Goal: Task Accomplishment & Management: Use online tool/utility

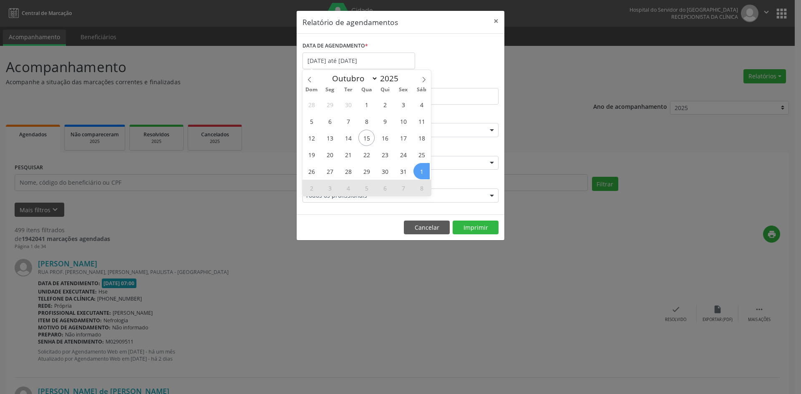
select select "9"
click at [332, 157] on span "20" at bounding box center [330, 154] width 16 height 16
type input "[DATE]"
click at [332, 157] on span "20" at bounding box center [330, 154] width 16 height 16
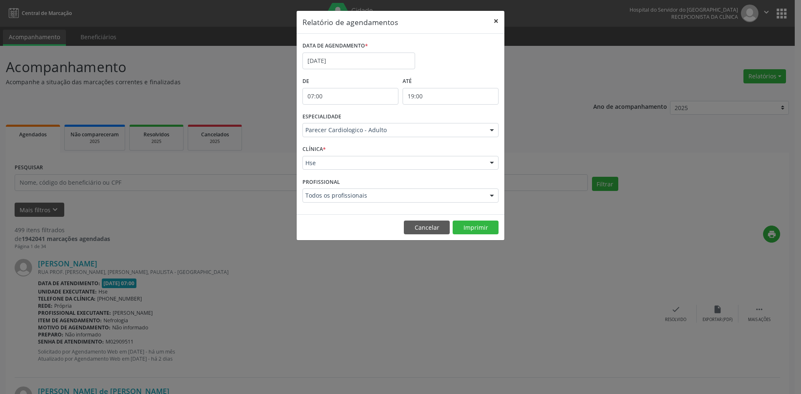
click at [499, 20] on button "×" at bounding box center [495, 21] width 17 height 20
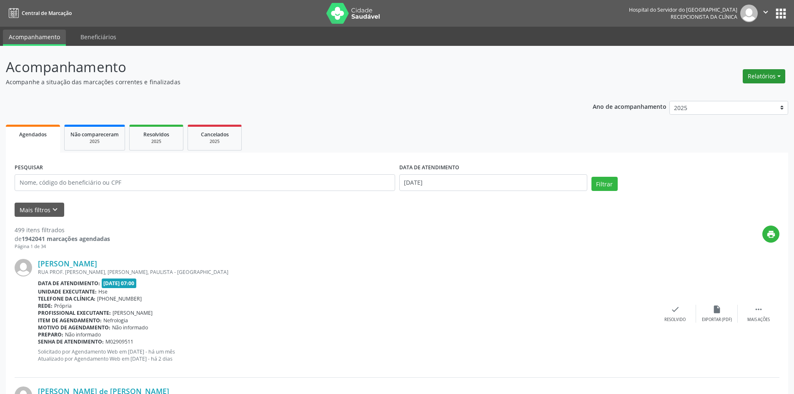
click at [761, 75] on button "Relatórios" at bounding box center [764, 76] width 43 height 14
click at [721, 97] on link "Agendamentos" at bounding box center [741, 94] width 90 height 12
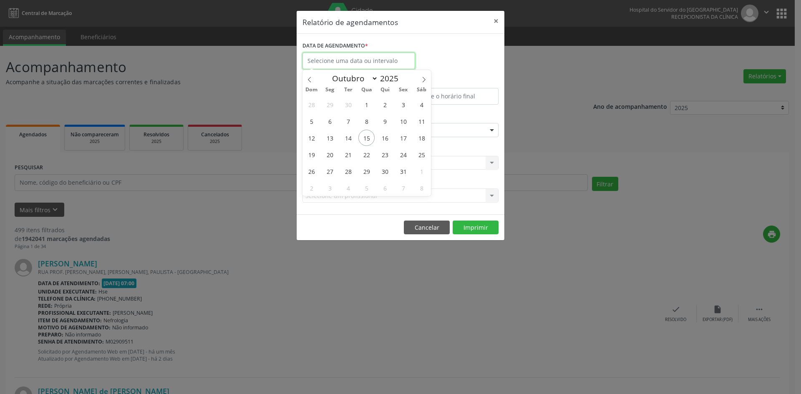
click at [362, 64] on input "text" at bounding box center [358, 61] width 113 height 17
click at [424, 80] on icon at bounding box center [424, 80] width 6 height 6
select select "10"
click at [422, 106] on span "1" at bounding box center [421, 104] width 16 height 16
type input "[DATE]"
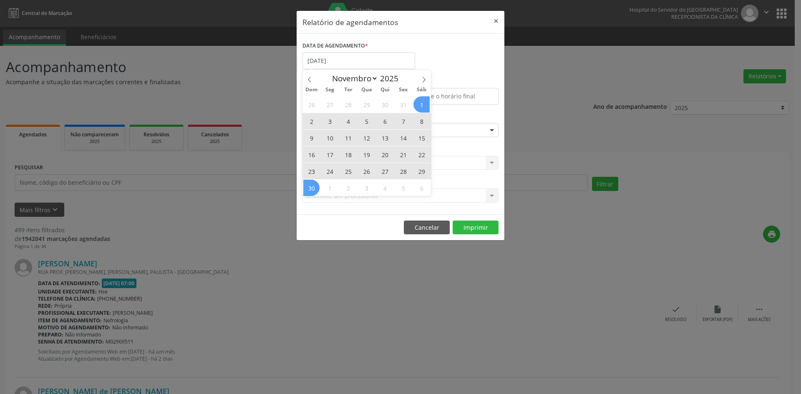
drag, startPoint x: 422, startPoint y: 106, endPoint x: 312, endPoint y: 188, distance: 138.0
click at [312, 188] on div "26 27 28 29 30 31 1 2 3 4 5 6 7 8 9 10 11 12 13 14 15 16 17 18 19 20 21 22 23 2…" at bounding box center [366, 146] width 128 height 100
click at [312, 188] on span "30" at bounding box center [311, 188] width 16 height 16
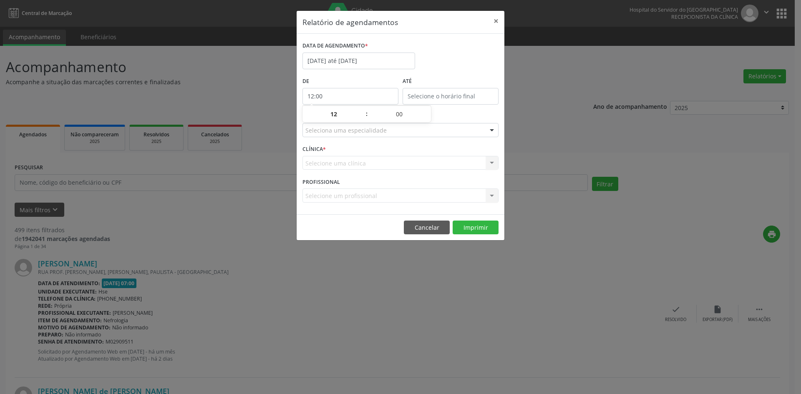
click at [336, 96] on input "12:00" at bounding box center [350, 96] width 96 height 17
click at [363, 119] on span at bounding box center [362, 118] width 6 height 8
type input "11:00"
type input "11"
click at [363, 119] on span at bounding box center [362, 118] width 6 height 8
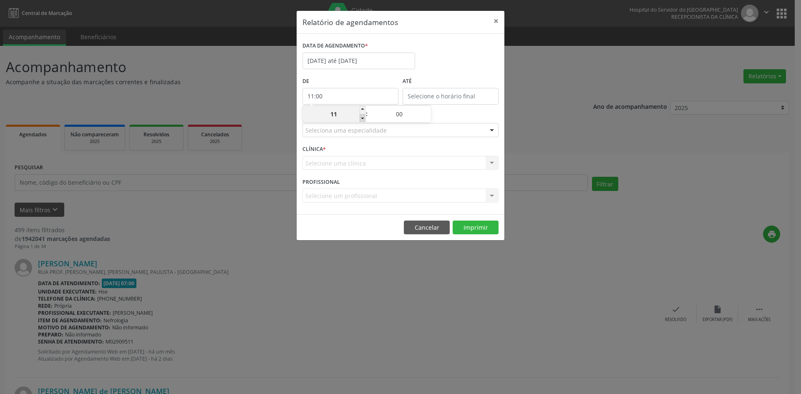
type input "10:00"
type input "10"
click at [363, 119] on span at bounding box center [362, 118] width 6 height 8
type input "09:00"
type input "09"
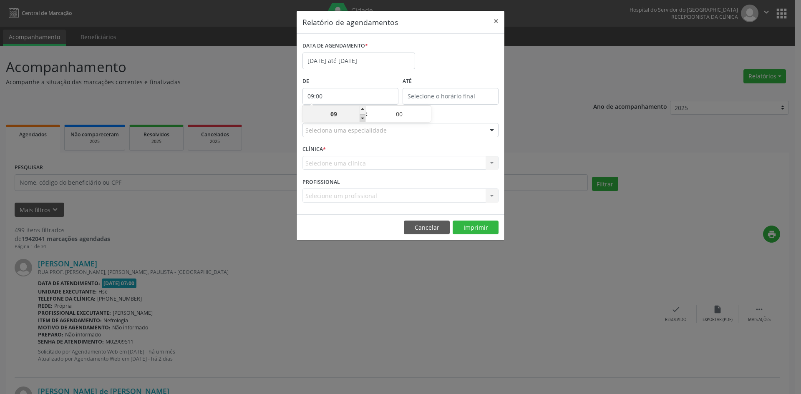
click at [363, 119] on span at bounding box center [362, 118] width 6 height 8
type input "08:00"
type input "08"
click at [363, 119] on span at bounding box center [362, 118] width 6 height 8
type input "07:00"
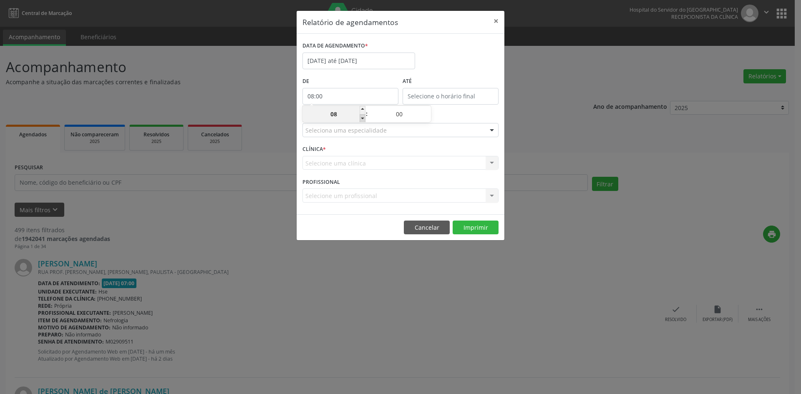
type input "07"
click at [364, 119] on span at bounding box center [362, 118] width 6 height 8
type input "06:00"
type input "06"
click at [364, 108] on span at bounding box center [362, 110] width 6 height 8
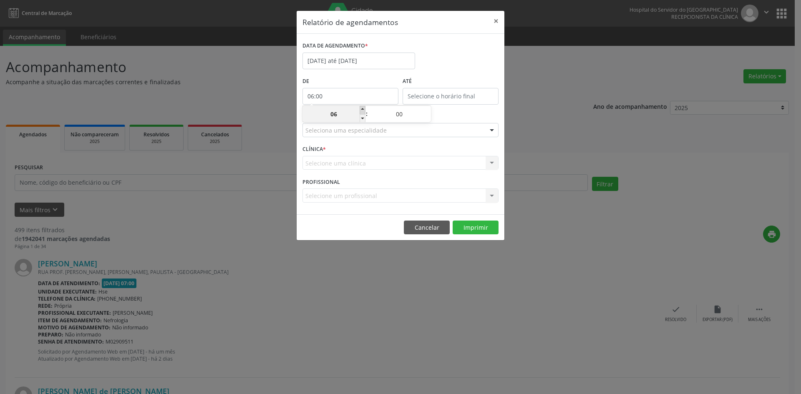
type input "07:00"
type input "07"
click at [435, 96] on input "12:00" at bounding box center [450, 96] width 96 height 17
click at [461, 108] on span at bounding box center [463, 110] width 6 height 8
type input "13:00"
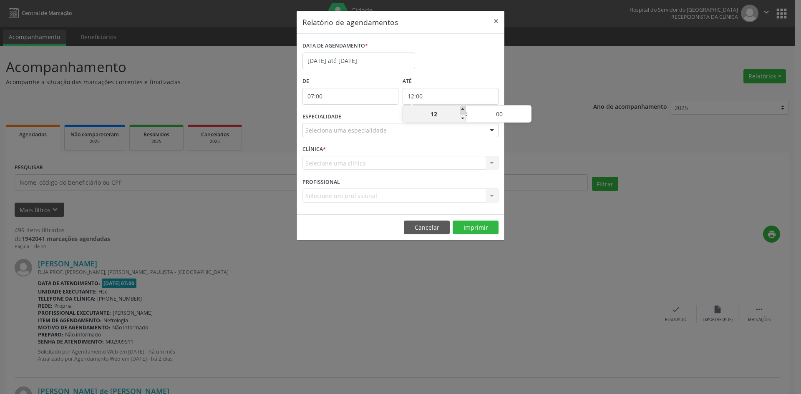
type input "13"
click at [461, 108] on span at bounding box center [463, 110] width 6 height 8
type input "14:00"
type input "14"
click at [461, 108] on span at bounding box center [463, 110] width 6 height 8
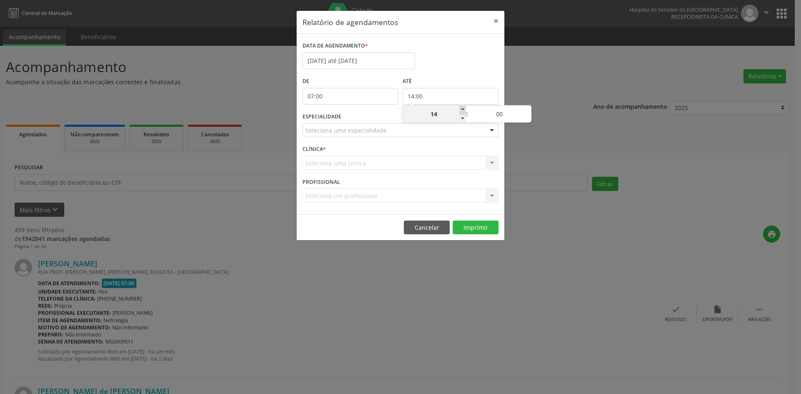
type input "15:00"
type input "15"
click at [461, 108] on span at bounding box center [463, 110] width 6 height 8
type input "16:00"
type input "16"
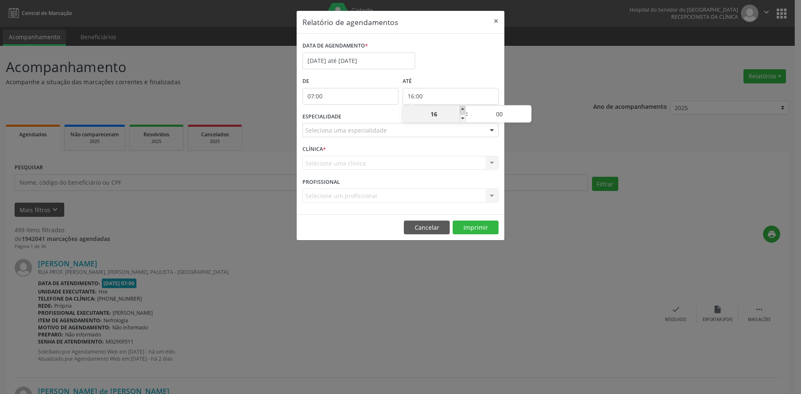
click at [461, 108] on span at bounding box center [463, 110] width 6 height 8
type input "17:00"
type input "17"
click at [461, 108] on span at bounding box center [463, 110] width 6 height 8
type input "18:00"
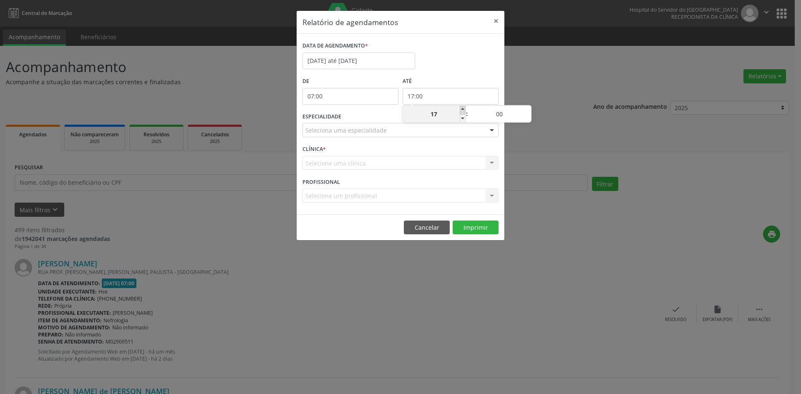
type input "18"
click at [461, 108] on span at bounding box center [463, 110] width 6 height 8
type input "19:00"
type input "19"
click at [461, 108] on span at bounding box center [463, 110] width 6 height 8
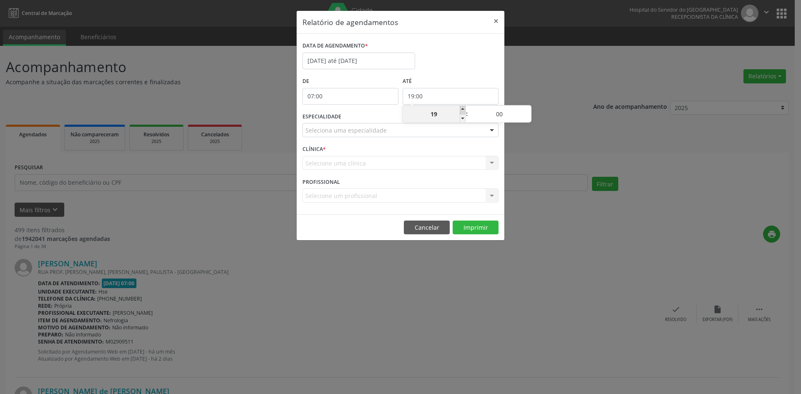
type input "20:00"
type input "20"
click at [464, 121] on span at bounding box center [463, 118] width 6 height 8
type input "19:00"
type input "19"
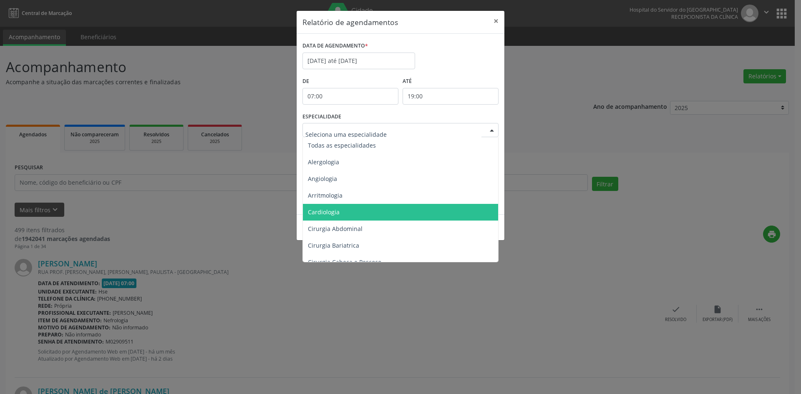
click at [332, 210] on span "Cardiologia" at bounding box center [324, 212] width 32 height 8
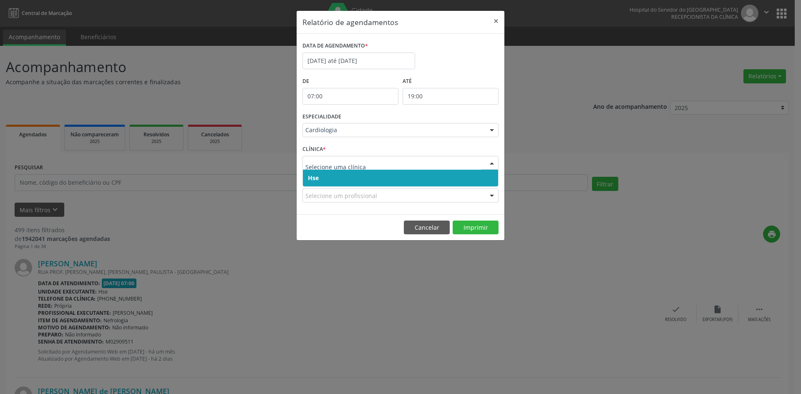
click at [321, 180] on span "Hse" at bounding box center [400, 178] width 195 height 17
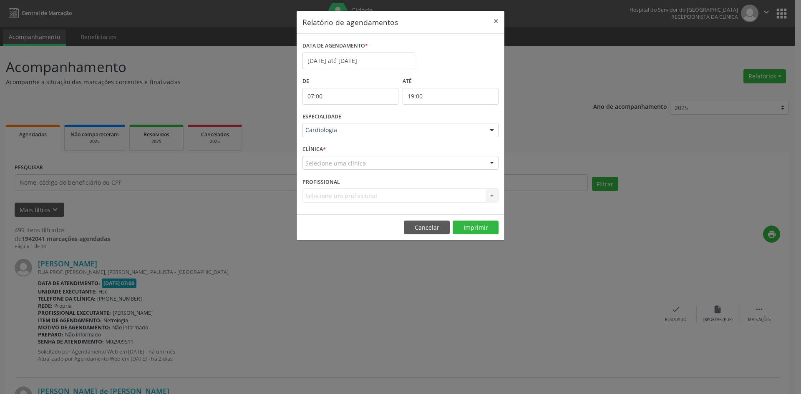
drag, startPoint x: 314, startPoint y: 166, endPoint x: 320, endPoint y: 194, distance: 29.1
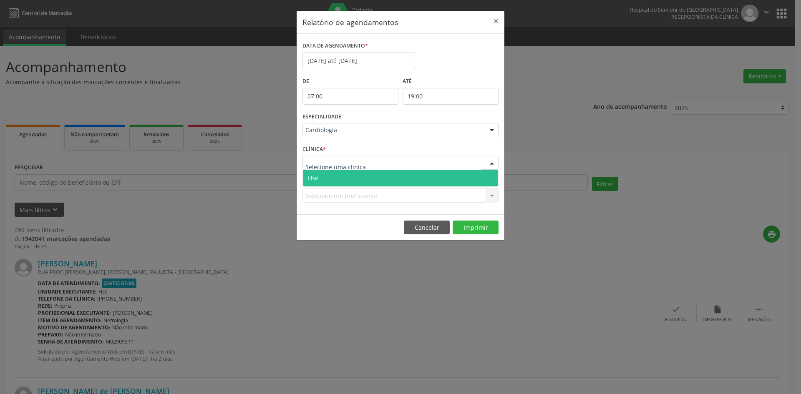
click at [318, 173] on span "Hse" at bounding box center [400, 178] width 195 height 17
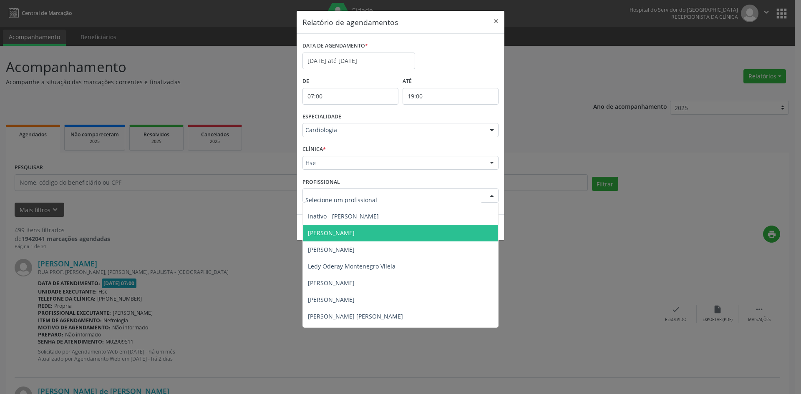
scroll to position [42, 0]
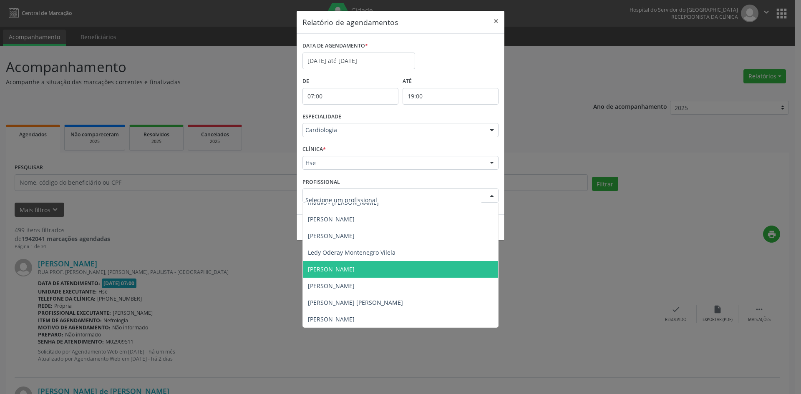
click at [354, 270] on span "[PERSON_NAME]" at bounding box center [331, 269] width 47 height 8
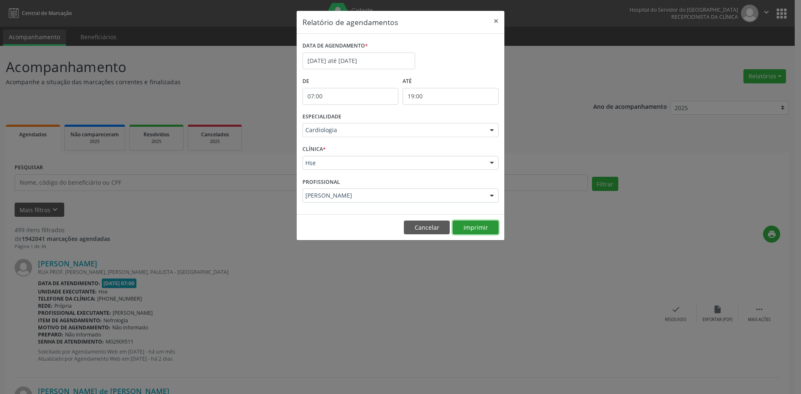
click at [485, 223] on button "Imprimir" at bounding box center [475, 228] width 46 height 14
click at [497, 130] on div at bounding box center [491, 130] width 13 height 14
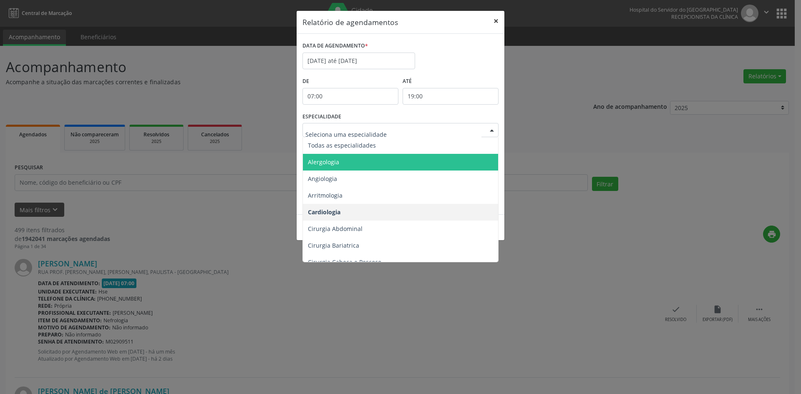
click at [494, 23] on button "×" at bounding box center [495, 21] width 17 height 20
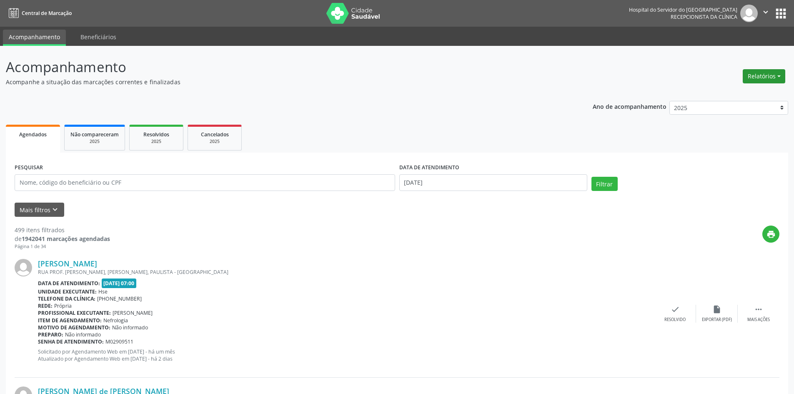
click at [757, 79] on button "Relatórios" at bounding box center [764, 76] width 43 height 14
click at [728, 93] on link "Agendamentos" at bounding box center [741, 94] width 90 height 12
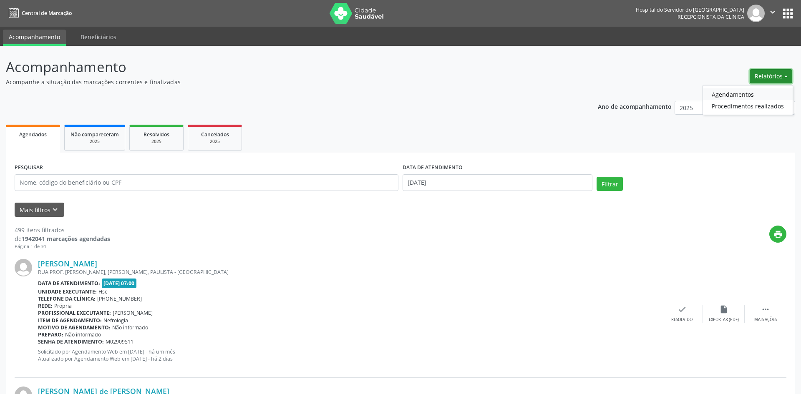
select select "9"
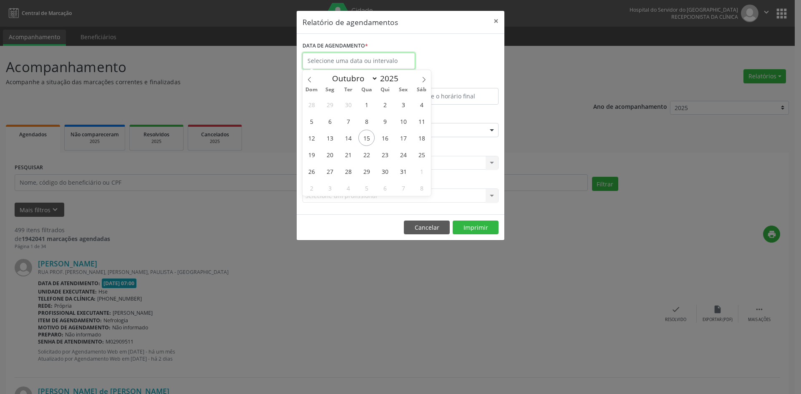
click at [337, 62] on input "text" at bounding box center [358, 61] width 113 height 17
click at [363, 137] on span "15" at bounding box center [366, 138] width 16 height 16
type input "[DATE]"
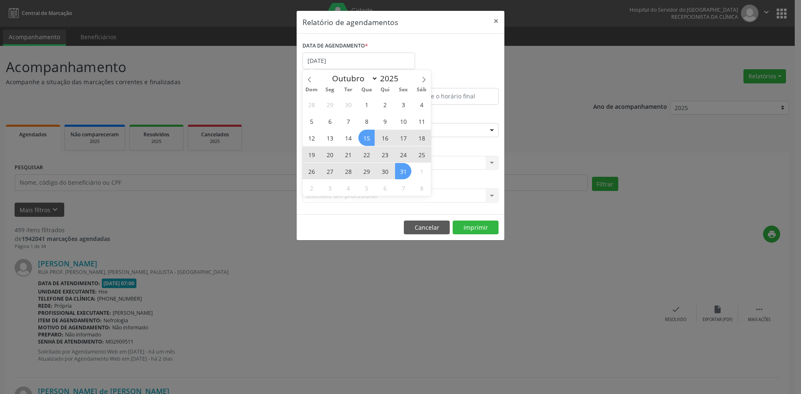
click at [405, 178] on div "28 29 30 1 2 3 4 5 6 7 8 9 10 11 12 13 14 15 16 17 18 19 20 21 22 23 24 25 26 2…" at bounding box center [366, 146] width 128 height 100
click at [403, 176] on span "31" at bounding box center [403, 171] width 16 height 16
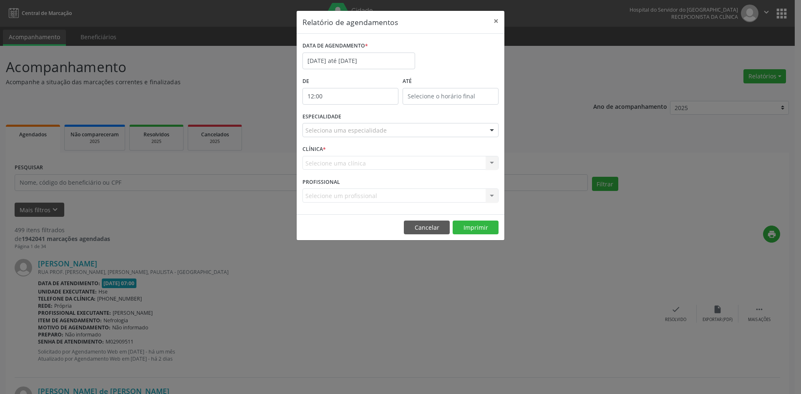
click at [338, 99] on input "12:00" at bounding box center [350, 96] width 96 height 17
click at [365, 120] on span at bounding box center [362, 118] width 6 height 8
type input "11:00"
type input "11"
click at [365, 120] on span at bounding box center [362, 118] width 6 height 8
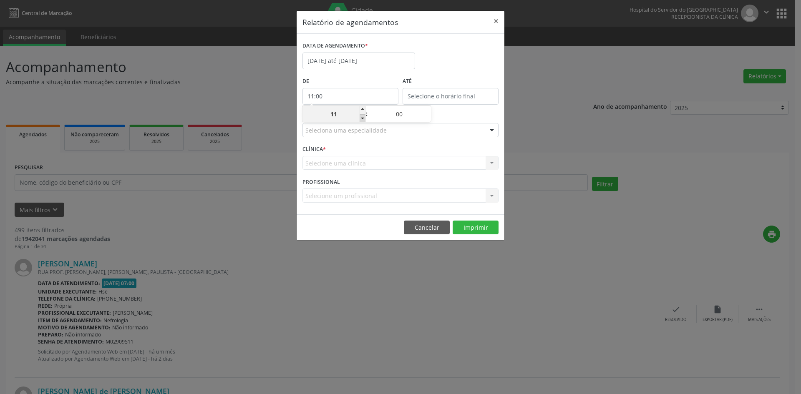
type input "10:00"
type input "10"
click at [365, 120] on span at bounding box center [362, 118] width 6 height 8
type input "09:00"
type input "09"
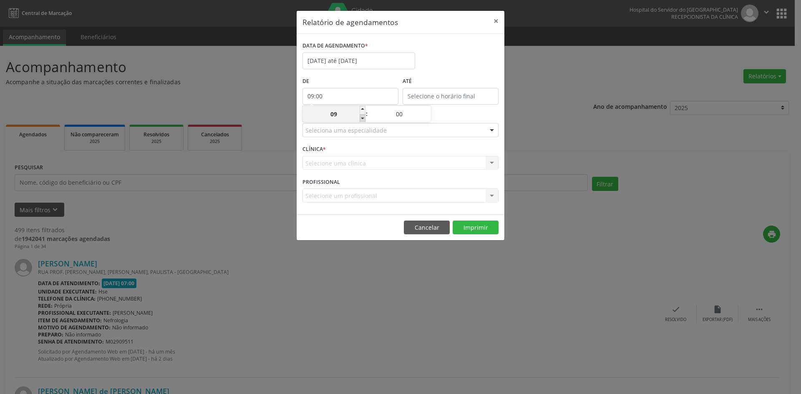
click at [365, 120] on span at bounding box center [362, 118] width 6 height 8
type input "08:00"
type input "08"
click at [365, 120] on span at bounding box center [362, 118] width 6 height 8
type input "07:00"
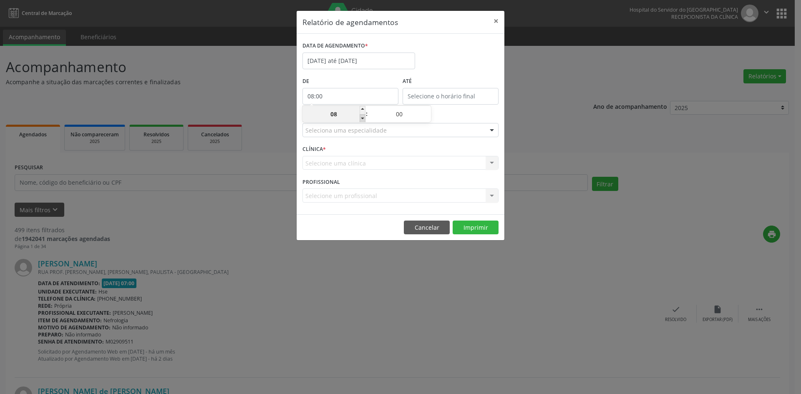
type input "07"
click at [433, 93] on input "12:00" at bounding box center [450, 96] width 96 height 17
click at [465, 109] on span ":" at bounding box center [466, 114] width 3 height 17
click at [461, 109] on span at bounding box center [463, 110] width 6 height 8
type input "13:00"
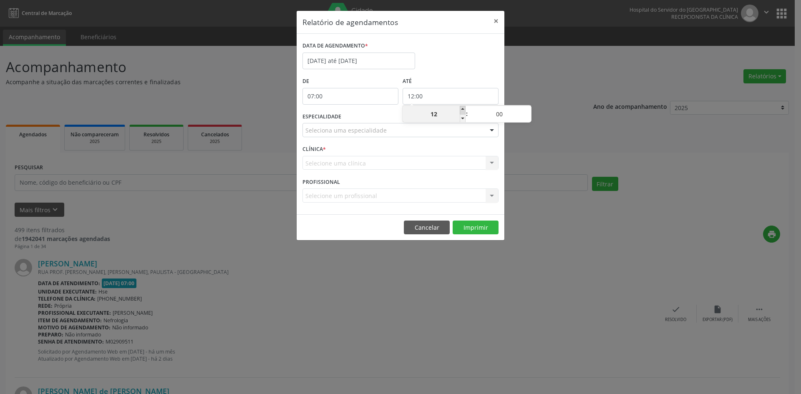
type input "13"
click at [461, 109] on span at bounding box center [463, 110] width 6 height 8
type input "14:00"
type input "14"
click at [461, 109] on span at bounding box center [463, 110] width 6 height 8
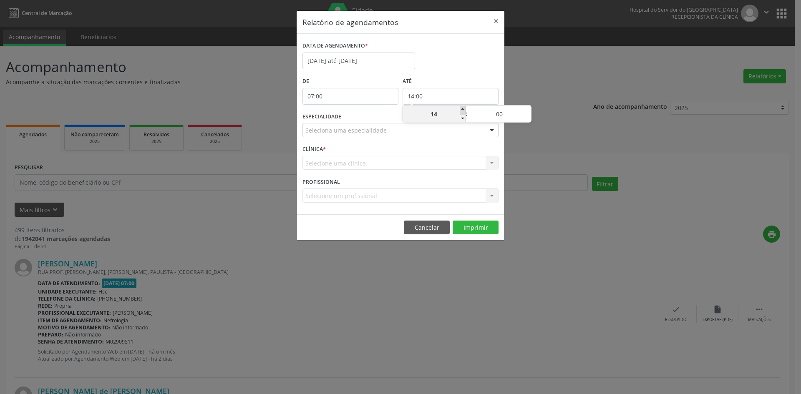
type input "15:00"
type input "15"
click at [461, 109] on span at bounding box center [463, 110] width 6 height 8
type input "16:00"
type input "16"
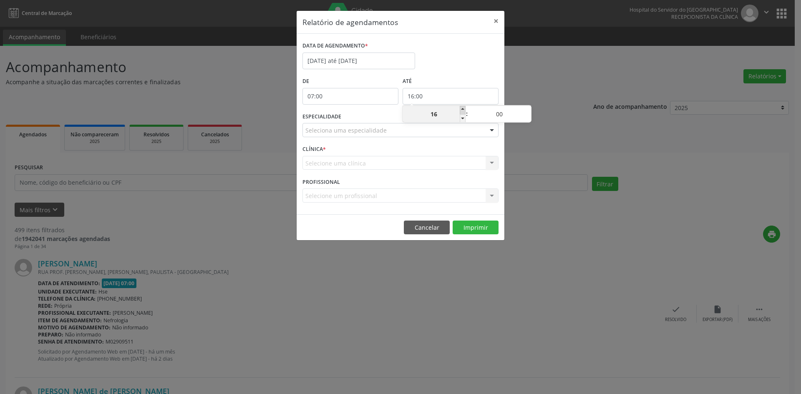
click at [461, 109] on span at bounding box center [463, 110] width 6 height 8
type input "17:00"
type input "17"
click at [495, 22] on button "×" at bounding box center [495, 21] width 17 height 20
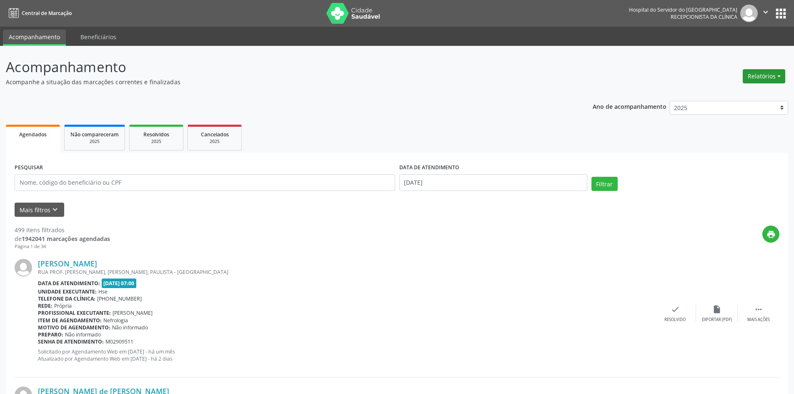
click at [758, 75] on button "Relatórios" at bounding box center [764, 76] width 43 height 14
click at [724, 94] on link "Agendamentos" at bounding box center [741, 94] width 90 height 12
select select "9"
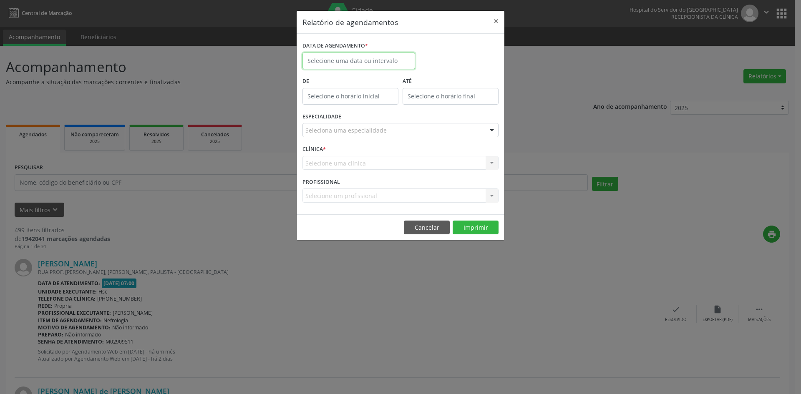
click at [342, 56] on input "text" at bounding box center [358, 61] width 113 height 17
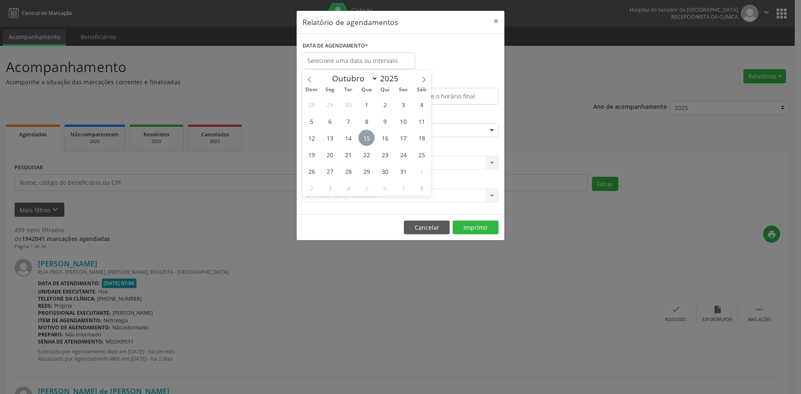
click at [368, 139] on span "15" at bounding box center [366, 138] width 16 height 16
type input "[DATE]"
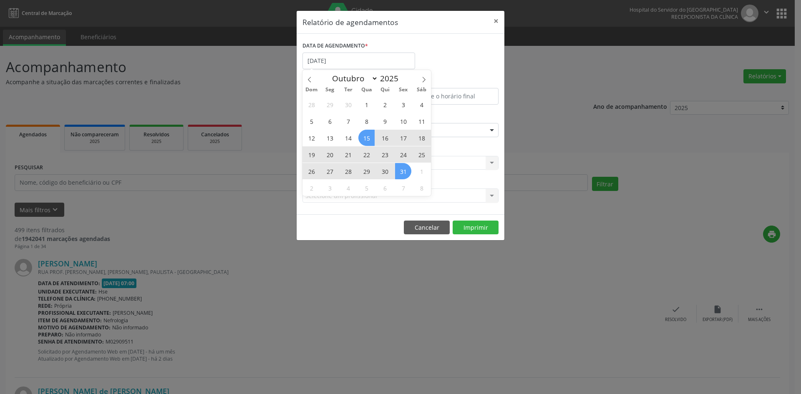
drag, startPoint x: 368, startPoint y: 139, endPoint x: 406, endPoint y: 172, distance: 50.0
click at [406, 172] on div "28 29 30 1 2 3 4 5 6 7 8 9 10 11 12 13 14 15 16 17 18 19 20 21 22 23 24 25 26 2…" at bounding box center [366, 146] width 128 height 100
click at [405, 172] on span "31" at bounding box center [403, 171] width 16 height 16
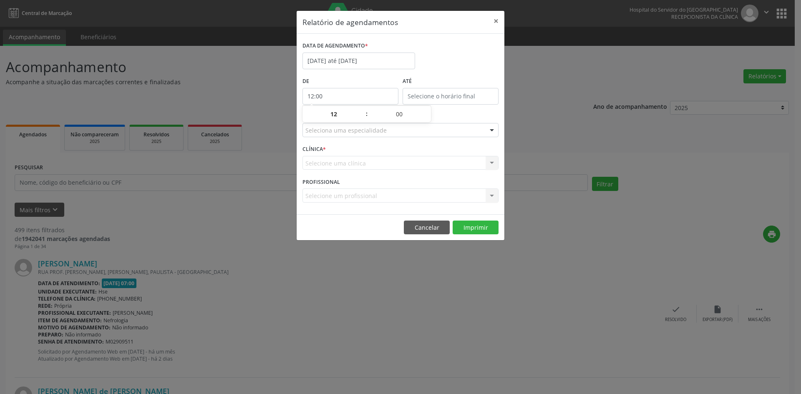
click at [329, 96] on input "12:00" at bounding box center [350, 96] width 96 height 17
click at [361, 120] on span at bounding box center [362, 118] width 6 height 8
type input "11:00"
type input "11"
click at [361, 120] on span at bounding box center [362, 118] width 6 height 8
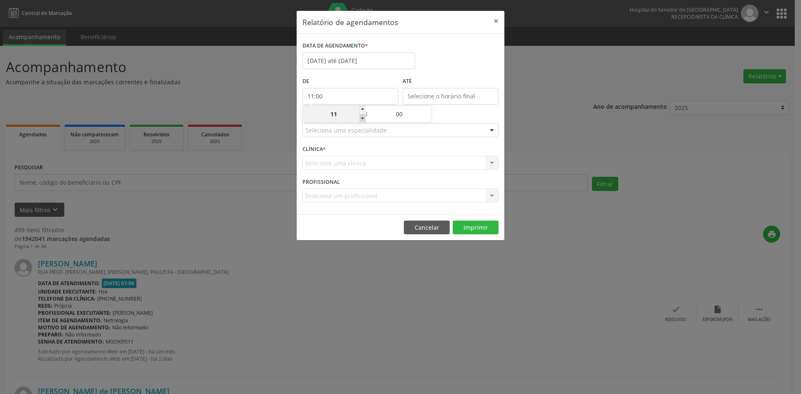
type input "10:00"
type input "10"
click at [361, 120] on span at bounding box center [362, 118] width 6 height 8
type input "09:00"
type input "09"
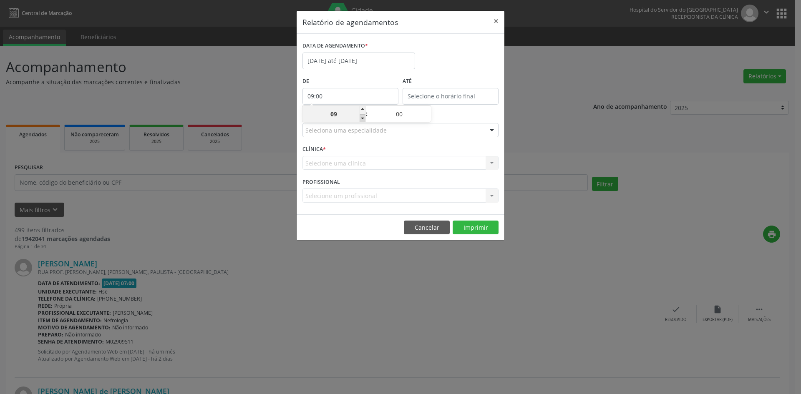
click at [361, 119] on span at bounding box center [362, 118] width 6 height 8
type input "08:00"
type input "08"
click at [361, 119] on span at bounding box center [362, 118] width 6 height 8
type input "07:00"
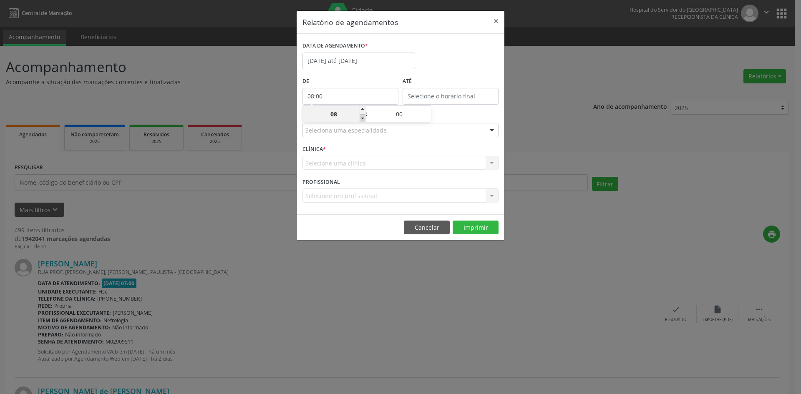
type input "07"
click at [361, 119] on span at bounding box center [362, 118] width 6 height 8
type input "06:00"
type input "06"
click at [364, 108] on span at bounding box center [362, 110] width 6 height 8
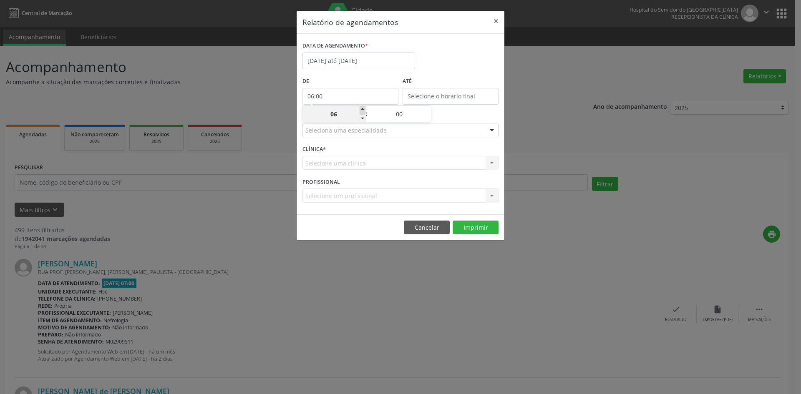
type input "07:00"
type input "07"
click at [444, 94] on input "12:00" at bounding box center [450, 96] width 96 height 17
click at [463, 109] on span at bounding box center [463, 110] width 6 height 8
type input "13:00"
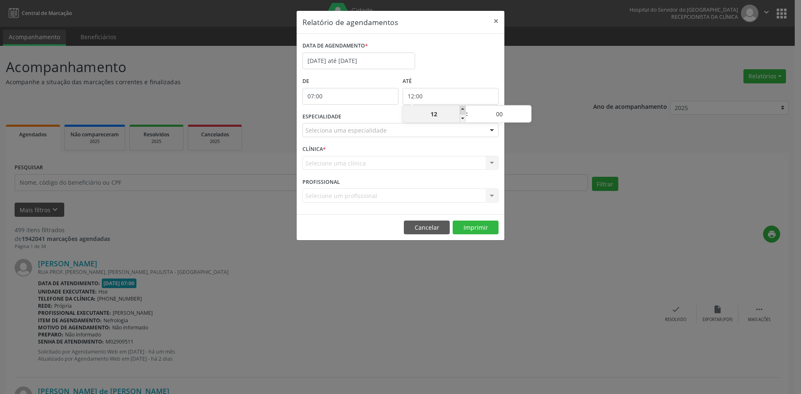
type input "13"
click at [463, 109] on span at bounding box center [463, 110] width 6 height 8
type input "14:00"
type input "14"
click at [463, 109] on span at bounding box center [463, 110] width 6 height 8
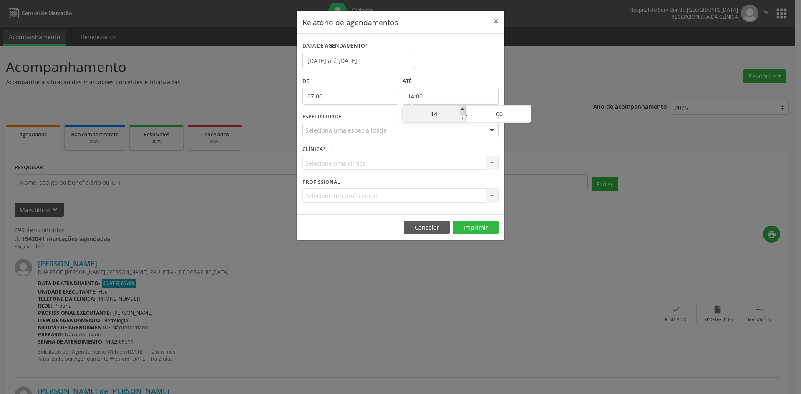
type input "15:00"
type input "15"
click at [463, 109] on span at bounding box center [463, 110] width 6 height 8
type input "16:00"
type input "16"
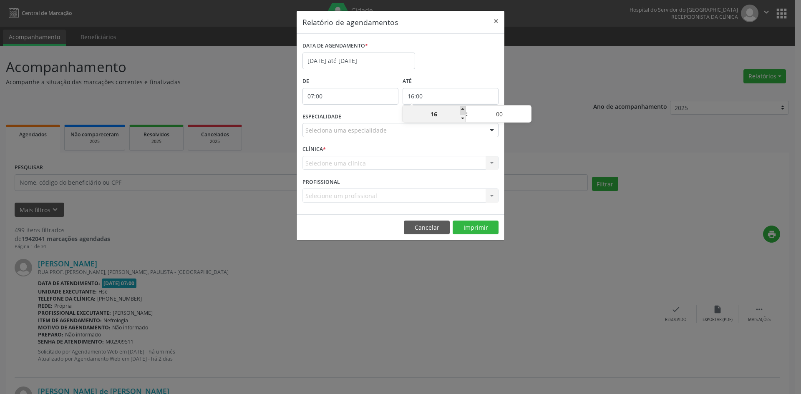
click at [463, 108] on span at bounding box center [463, 110] width 6 height 8
type input "17:00"
type input "17"
click at [463, 108] on span at bounding box center [463, 110] width 6 height 8
type input "18:00"
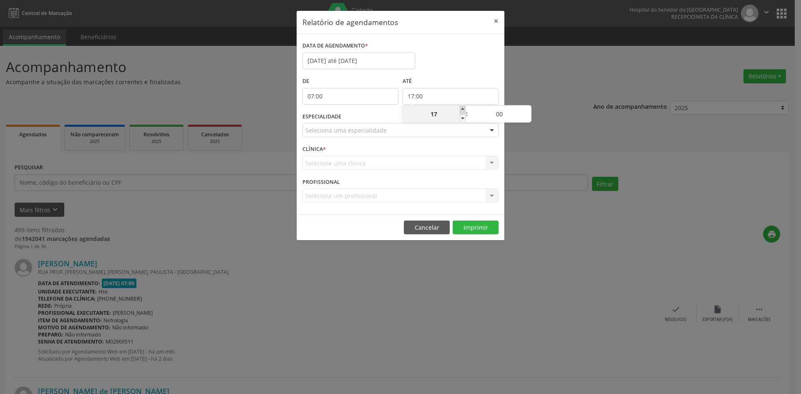
type input "18"
click at [463, 108] on span at bounding box center [463, 110] width 6 height 8
type input "19:00"
type input "19"
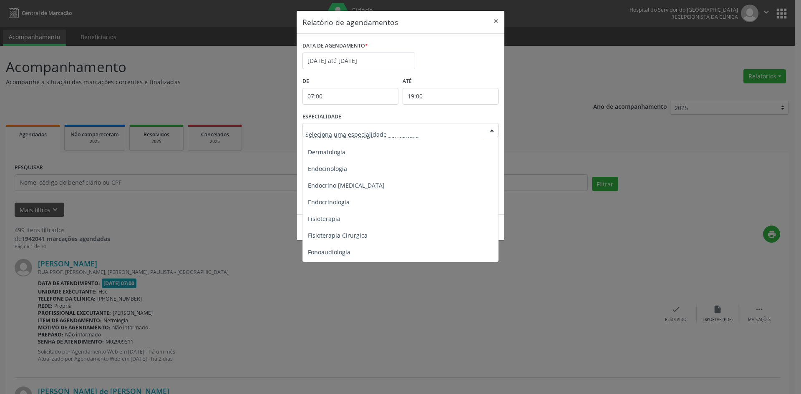
scroll to position [375, 0]
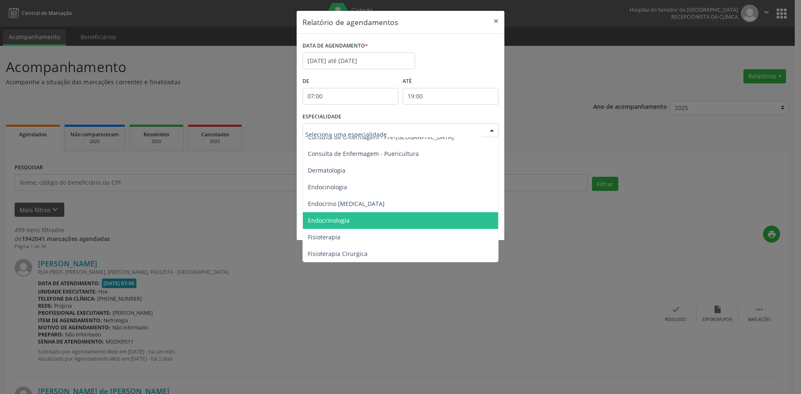
click at [322, 221] on span "Endocrinologia" at bounding box center [329, 220] width 42 height 8
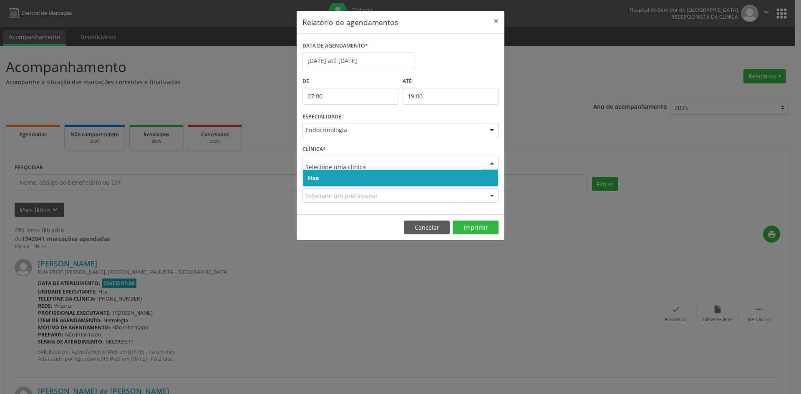
click at [310, 177] on span "Hse" at bounding box center [313, 178] width 11 height 8
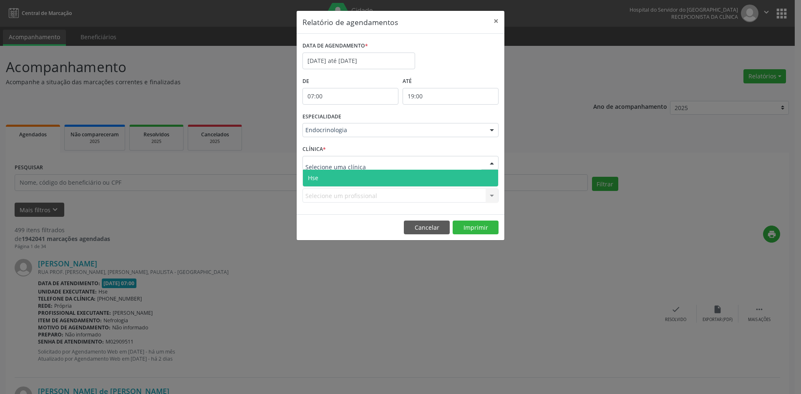
click at [314, 180] on span "Hse" at bounding box center [313, 178] width 10 height 8
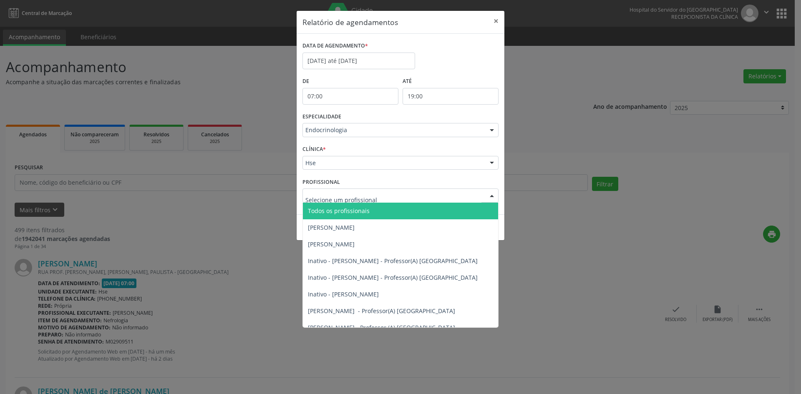
click at [319, 214] on span "Todos os profissionais" at bounding box center [339, 211] width 62 height 8
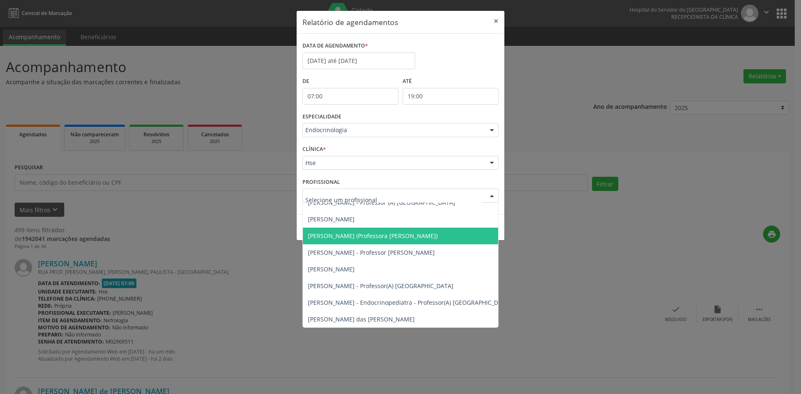
scroll to position [167, 0]
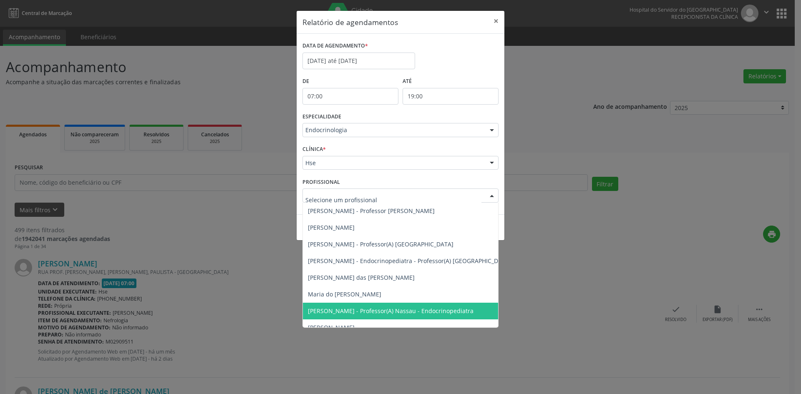
click at [362, 313] on span "[PERSON_NAME] - Professor(A) Nassau - Endocrinopediatra" at bounding box center [391, 311] width 166 height 8
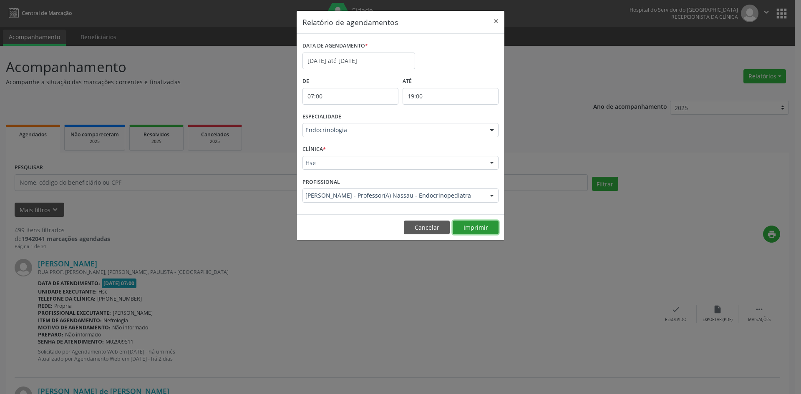
click at [481, 225] on button "Imprimir" at bounding box center [475, 228] width 46 height 14
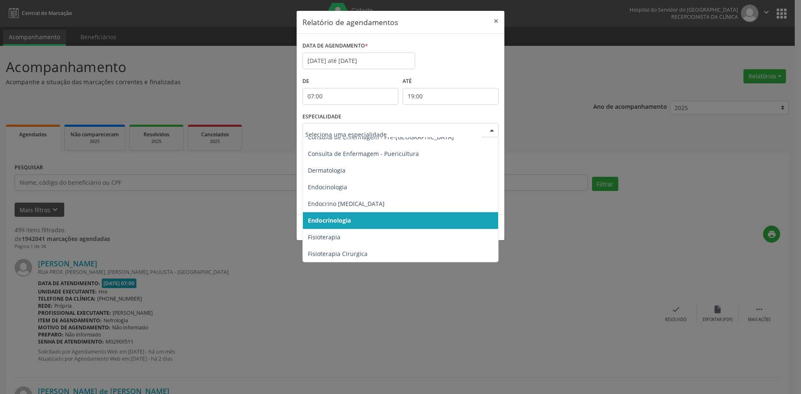
click at [489, 131] on div at bounding box center [491, 130] width 13 height 14
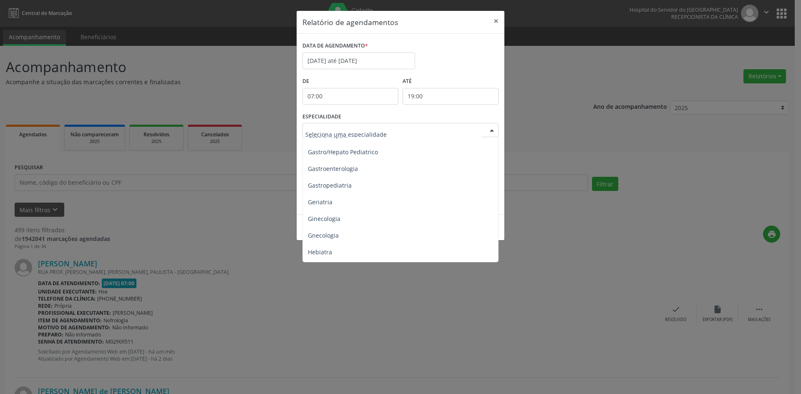
scroll to position [542, 0]
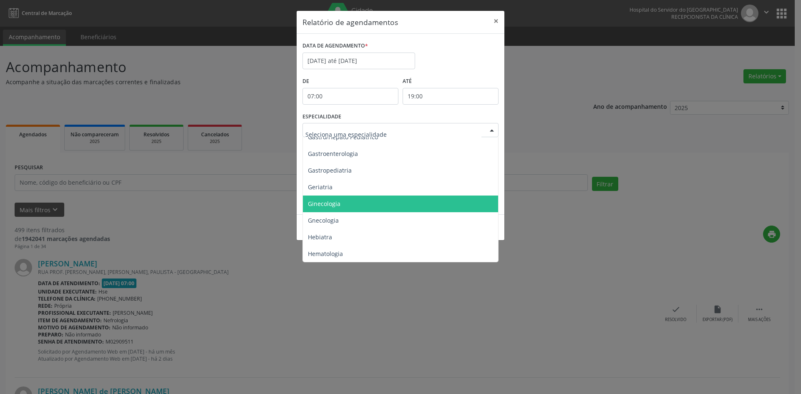
click at [339, 203] on span "Ginecologia" at bounding box center [324, 204] width 33 height 8
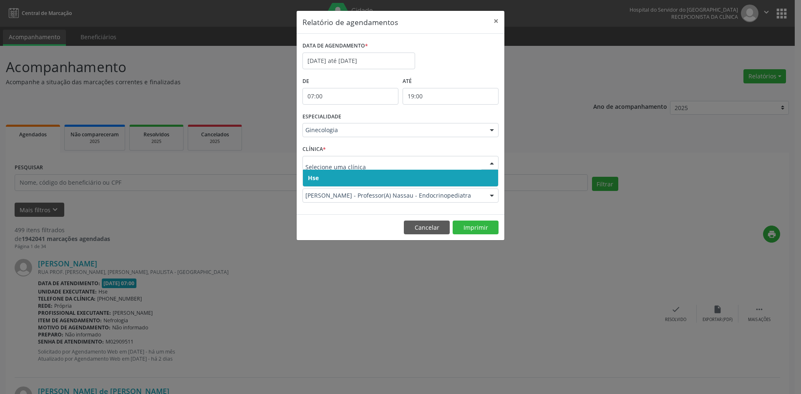
click at [315, 178] on span "Hse" at bounding box center [313, 178] width 11 height 8
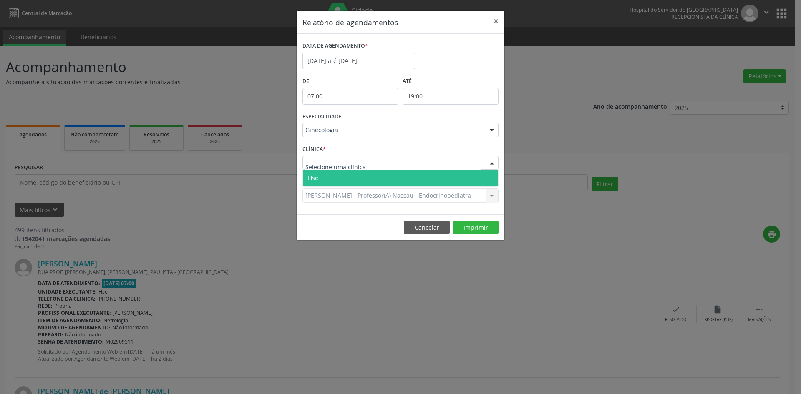
click at [314, 171] on span "Hse" at bounding box center [400, 178] width 195 height 17
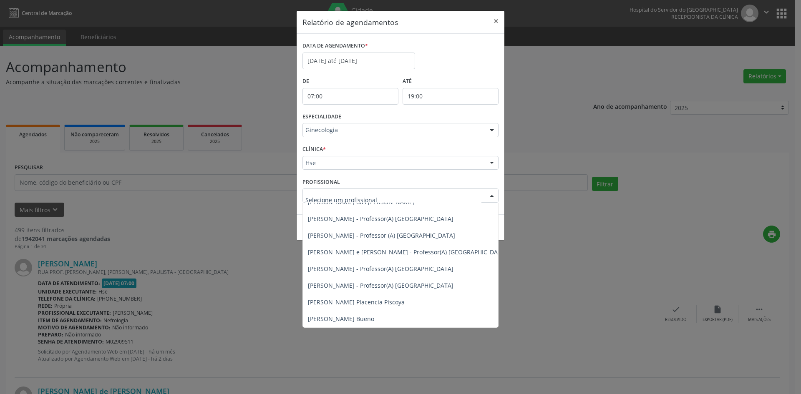
scroll to position [382, 0]
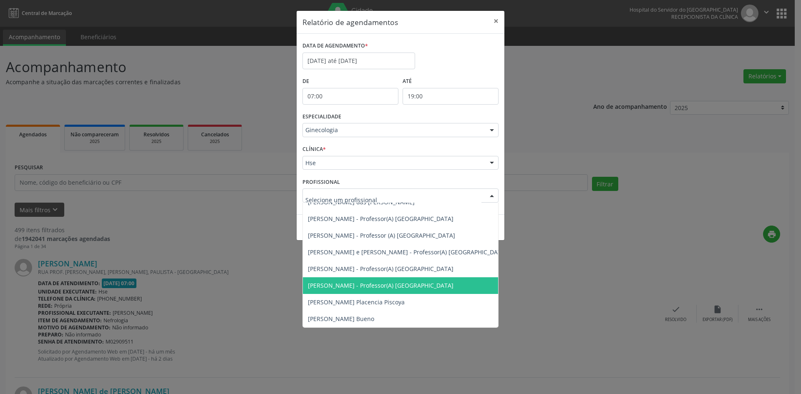
click at [362, 281] on span "[PERSON_NAME] - Professor(A) [GEOGRAPHIC_DATA]" at bounding box center [381, 285] width 146 height 8
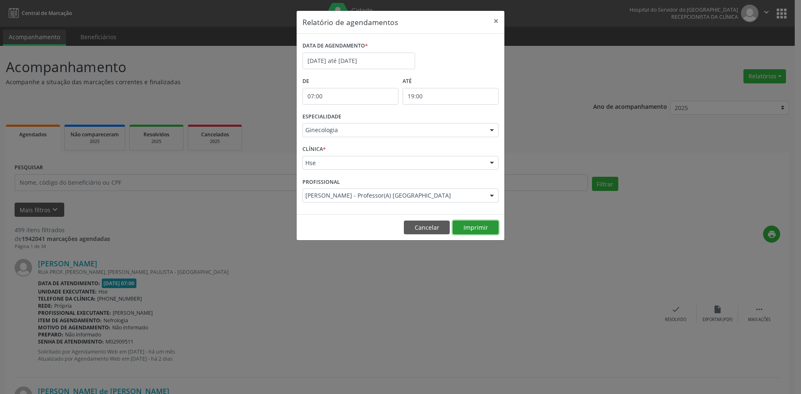
click at [484, 229] on button "Imprimir" at bounding box center [475, 228] width 46 height 14
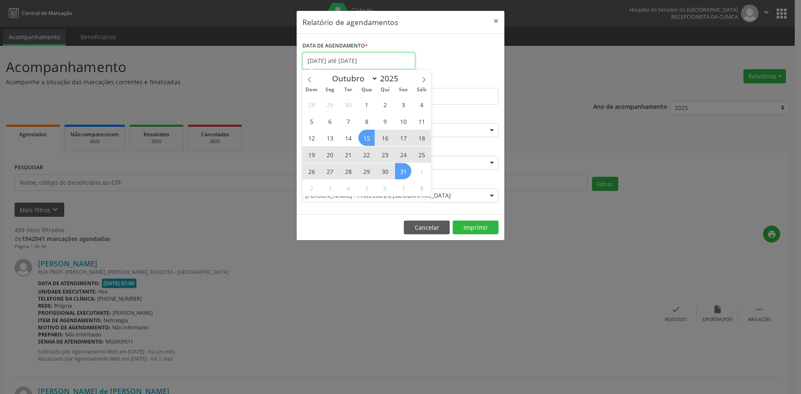
click at [340, 59] on input "[DATE] até [DATE]" at bounding box center [358, 61] width 113 height 17
click at [425, 80] on icon at bounding box center [424, 80] width 6 height 6
select select "10"
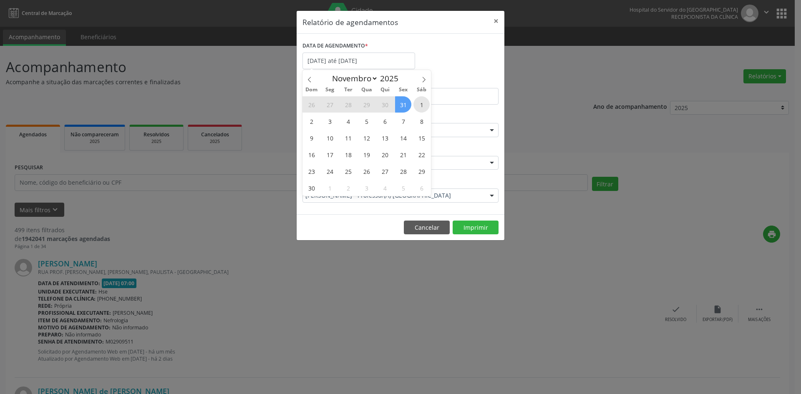
click at [416, 105] on span "1" at bounding box center [421, 104] width 16 height 16
type input "[DATE]"
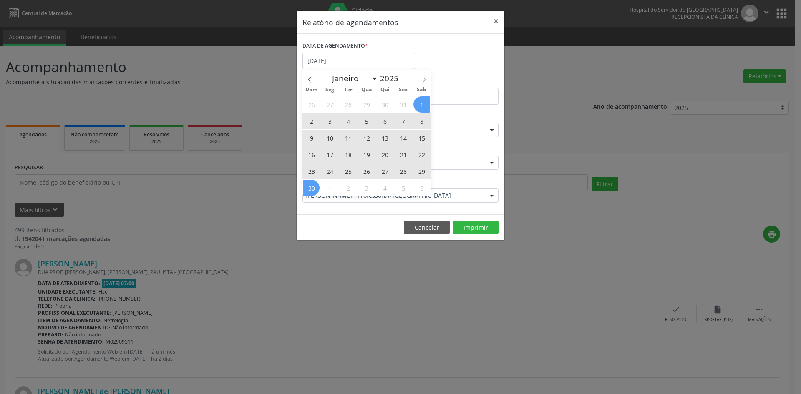
drag, startPoint x: 418, startPoint y: 105, endPoint x: 310, endPoint y: 186, distance: 135.2
click at [310, 186] on div "26 27 28 29 30 31 1 2 3 4 5 6 7 8 9 10 11 12 13 14 15 16 17 18 19 20 21 22 23 2…" at bounding box center [366, 146] width 128 height 100
click at [310, 186] on span "30" at bounding box center [311, 188] width 16 height 16
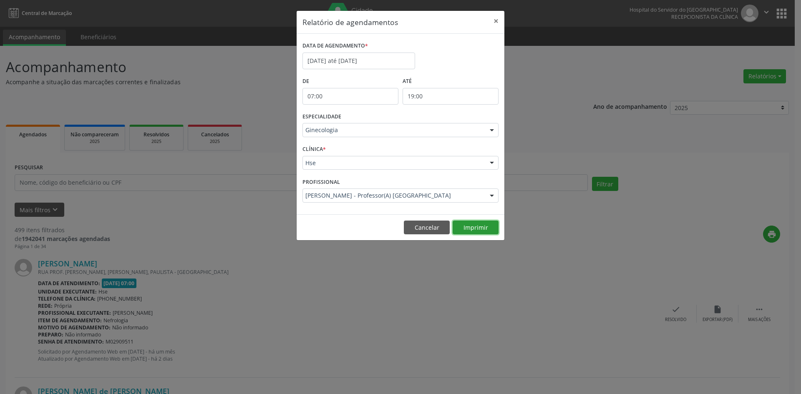
click at [484, 231] on button "Imprimir" at bounding box center [475, 228] width 46 height 14
click at [489, 131] on div at bounding box center [491, 130] width 13 height 14
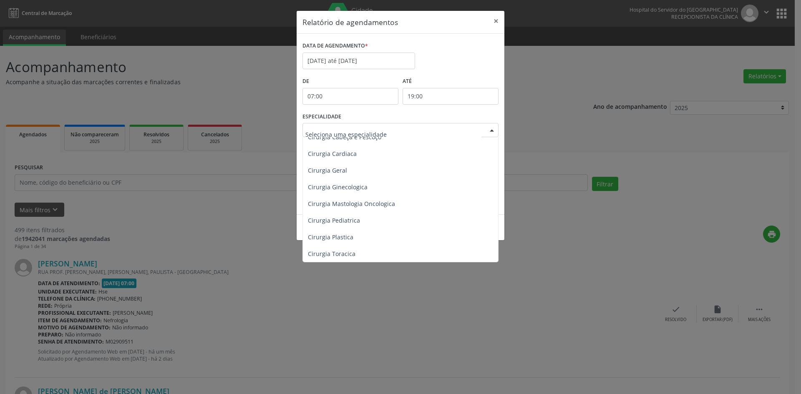
scroll to position [0, 0]
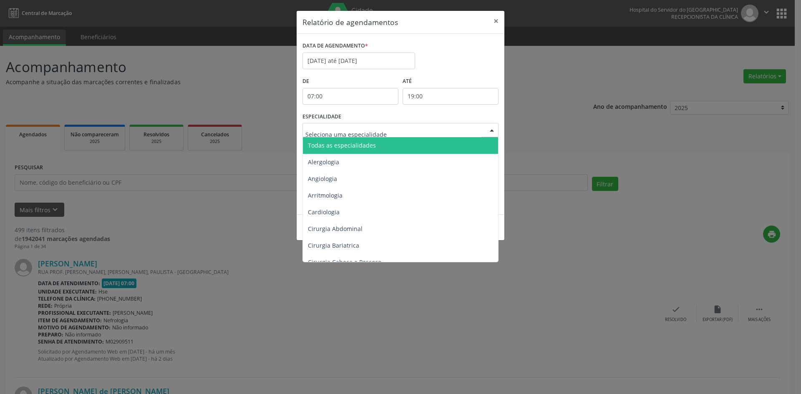
click at [360, 143] on span "Todas as especialidades" at bounding box center [342, 145] width 68 height 8
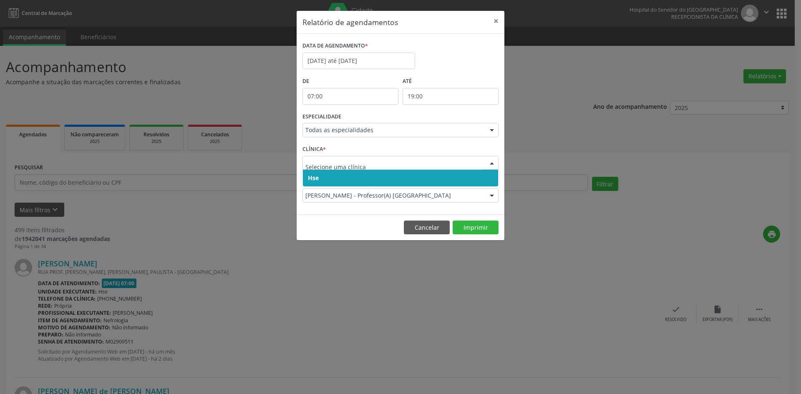
click at [319, 179] on span "Hse" at bounding box center [400, 178] width 195 height 17
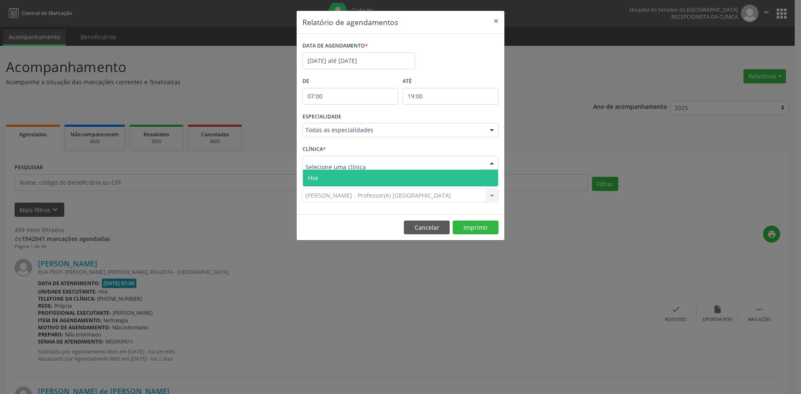
click at [322, 175] on span "Hse" at bounding box center [400, 178] width 195 height 17
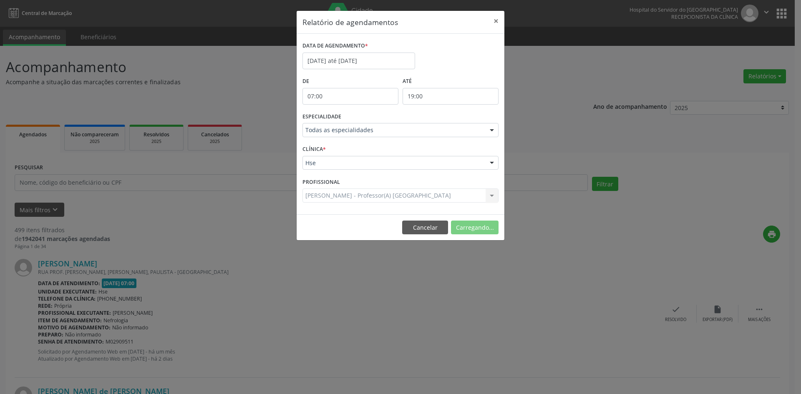
click at [325, 196] on div "[PERSON_NAME] - Professor(A) Nassau Todos os profissionais [PERSON_NAME] - Prof…" at bounding box center [400, 195] width 196 height 14
click at [324, 197] on div "[PERSON_NAME] - Professor(A) Nassau Todos os profissionais [PERSON_NAME] - Prof…" at bounding box center [400, 195] width 196 height 14
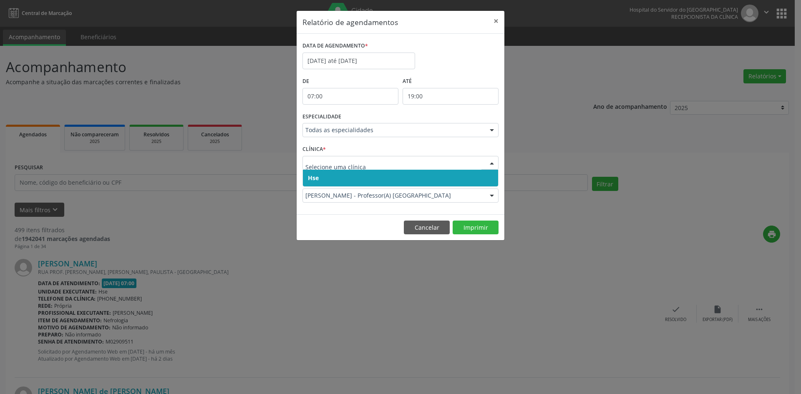
click at [327, 182] on span "Hse" at bounding box center [400, 178] width 195 height 17
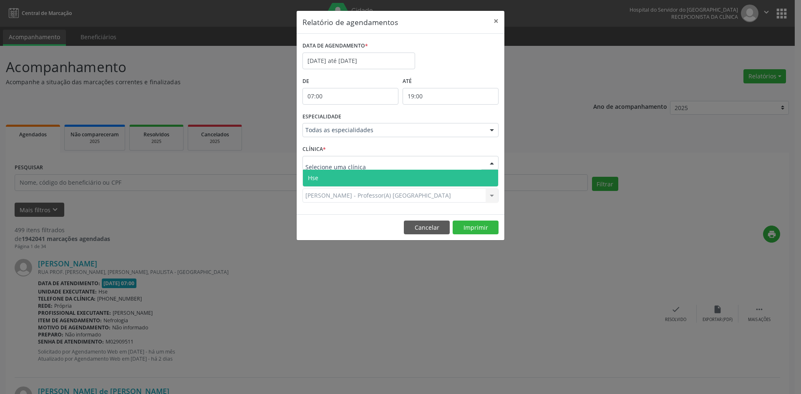
click at [323, 176] on span "Hse" at bounding box center [400, 178] width 195 height 17
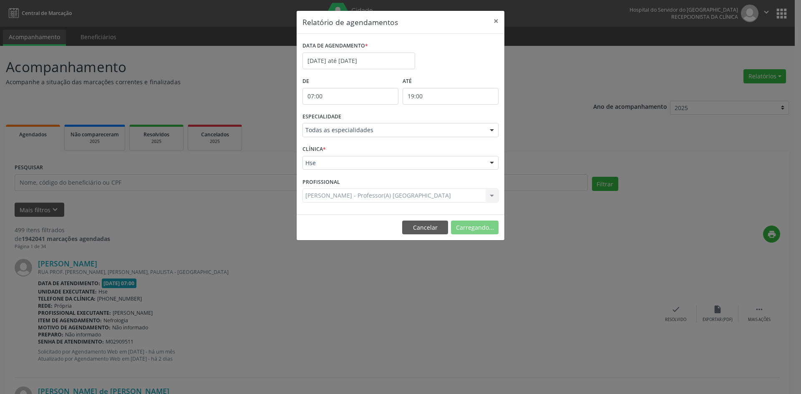
click at [327, 196] on div "[PERSON_NAME] - Professor(A) Nassau Todos os profissionais [PERSON_NAME] Intera…" at bounding box center [400, 195] width 196 height 14
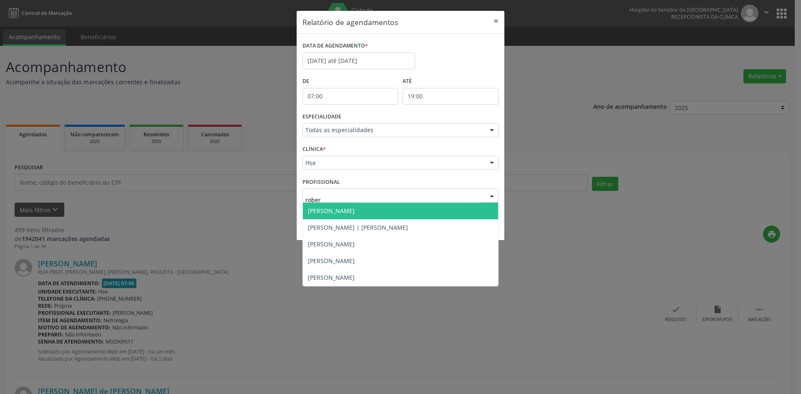
type input "[PERSON_NAME]"
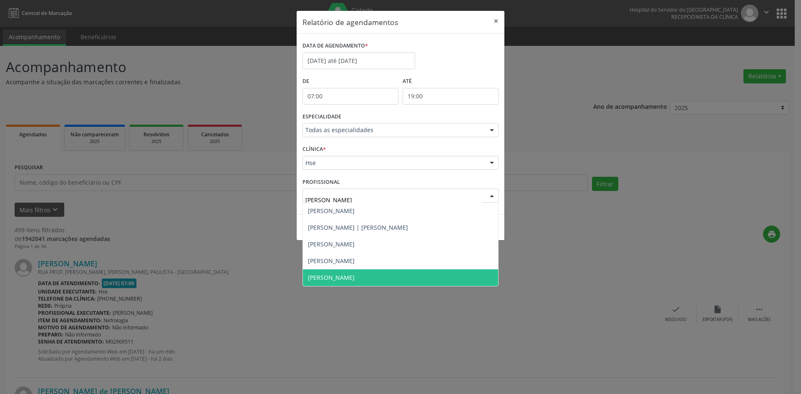
click at [344, 278] on span "[PERSON_NAME]" at bounding box center [331, 278] width 47 height 8
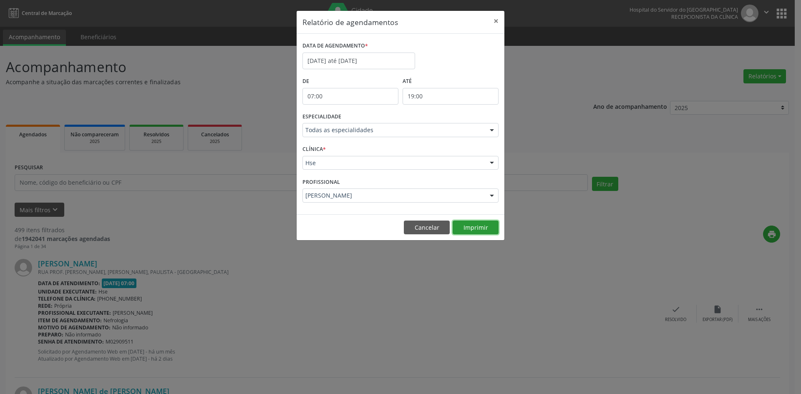
click at [478, 229] on button "Imprimir" at bounding box center [475, 228] width 46 height 14
click at [489, 129] on div at bounding box center [491, 130] width 13 height 14
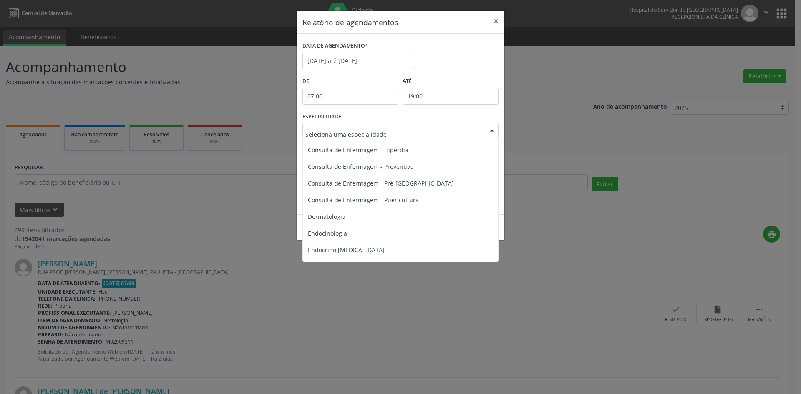
scroll to position [334, 0]
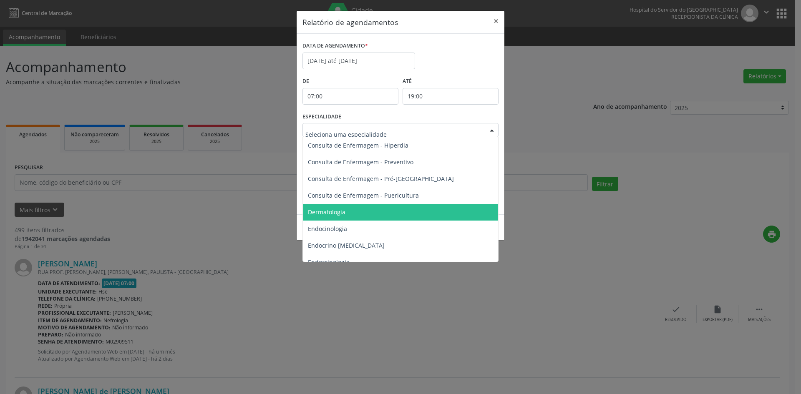
click at [332, 214] on span "Dermatologia" at bounding box center [327, 212] width 38 height 8
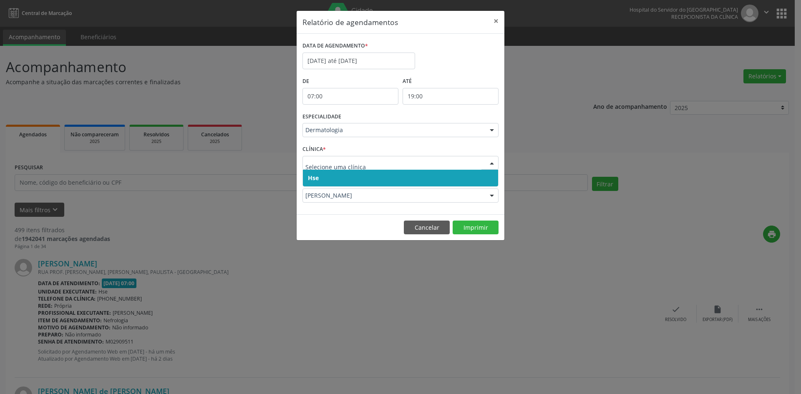
click at [313, 176] on span "Hse" at bounding box center [313, 178] width 11 height 8
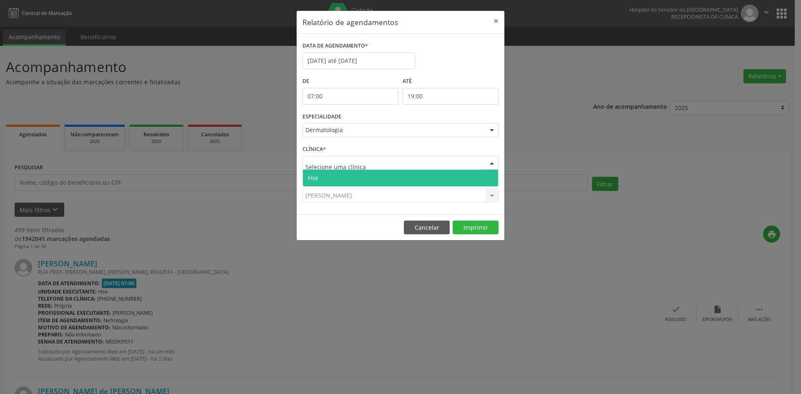
click at [313, 168] on div at bounding box center [400, 163] width 196 height 14
drag, startPoint x: 313, startPoint y: 178, endPoint x: 316, endPoint y: 188, distance: 10.3
click at [313, 179] on span "Hse" at bounding box center [313, 178] width 10 height 8
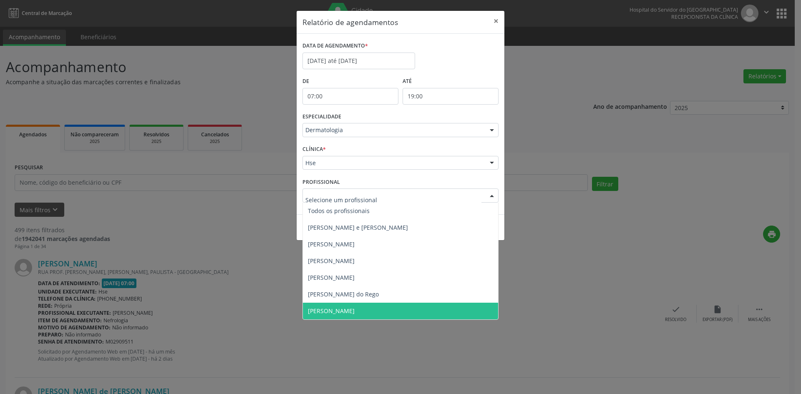
click at [353, 307] on span "[PERSON_NAME]" at bounding box center [331, 311] width 47 height 8
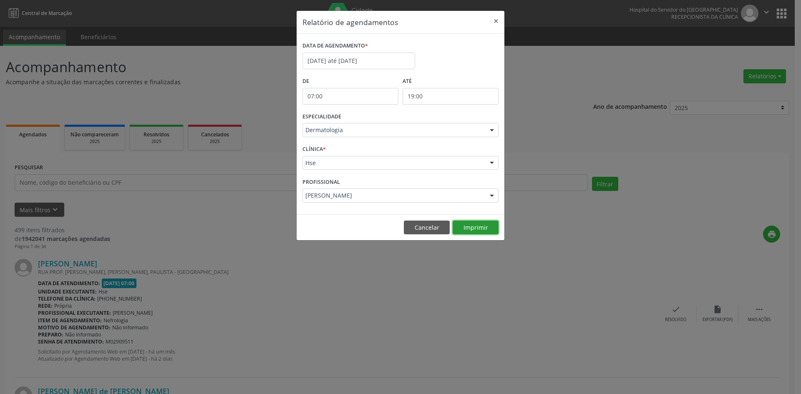
click at [476, 225] on button "Imprimir" at bounding box center [475, 228] width 46 height 14
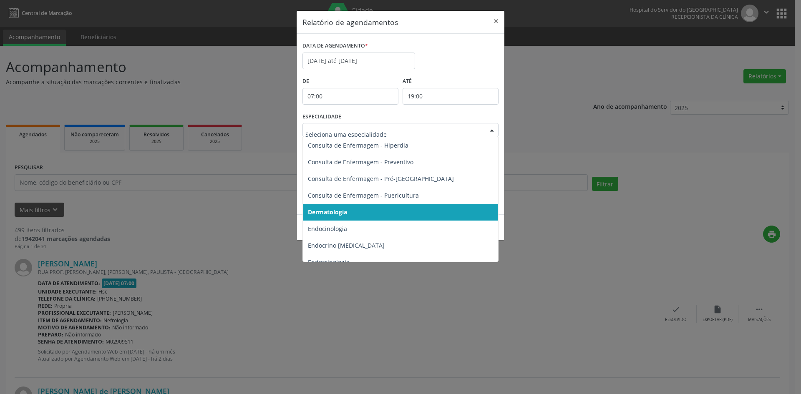
click at [490, 130] on div at bounding box center [491, 130] width 13 height 14
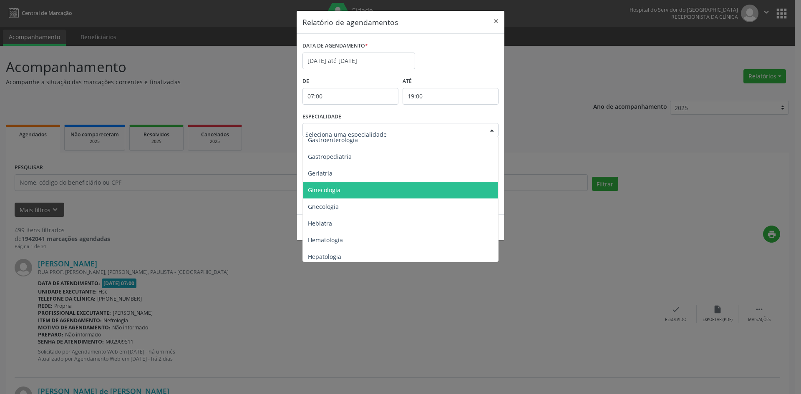
scroll to position [542, 0]
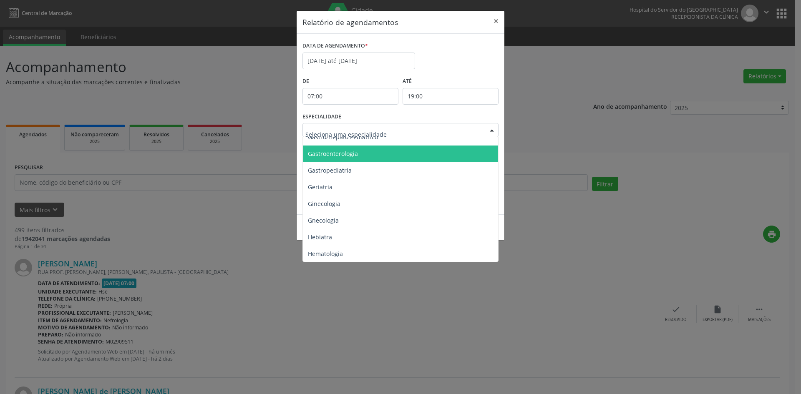
click at [348, 155] on span "Gastroenterologia" at bounding box center [333, 154] width 50 height 8
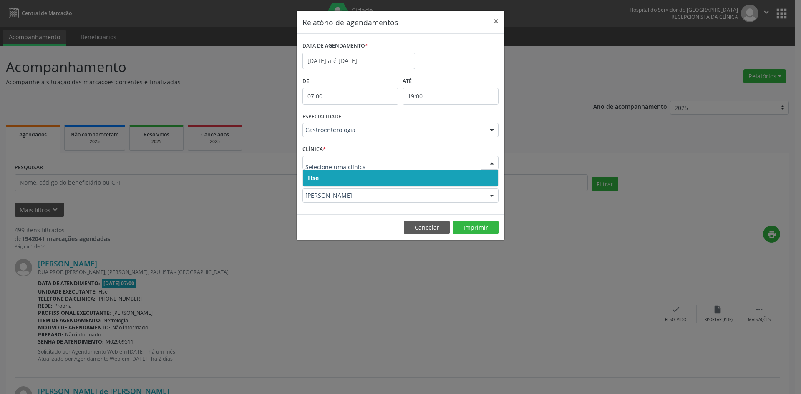
click at [315, 182] on span "Hse" at bounding box center [313, 178] width 11 height 8
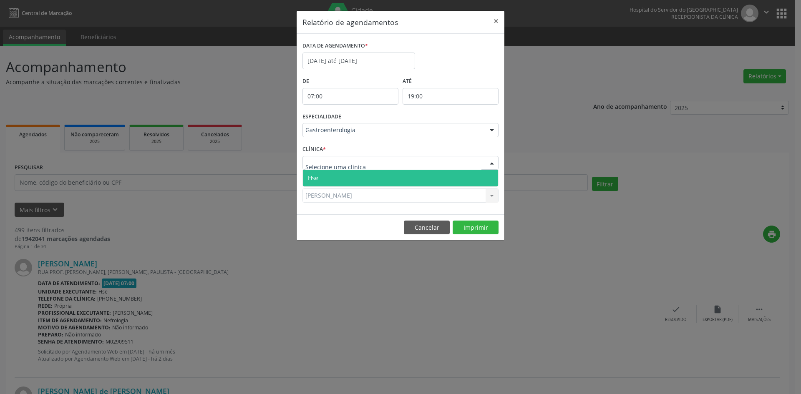
click at [315, 168] on div at bounding box center [400, 163] width 196 height 14
click at [316, 178] on span "Hse" at bounding box center [313, 178] width 10 height 8
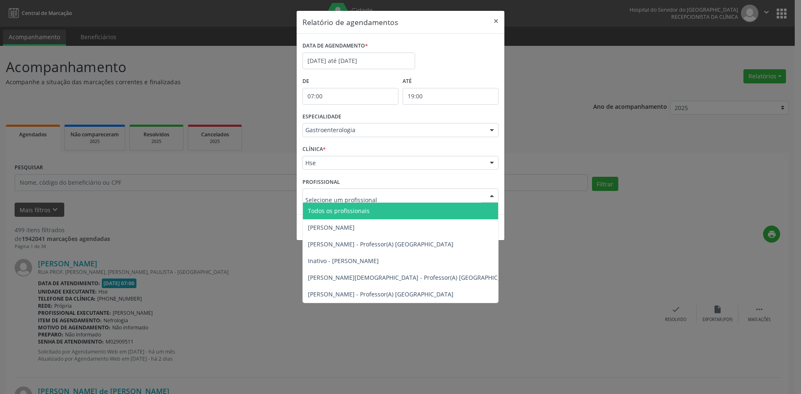
click at [328, 208] on span "Todos os profissionais" at bounding box center [339, 211] width 62 height 8
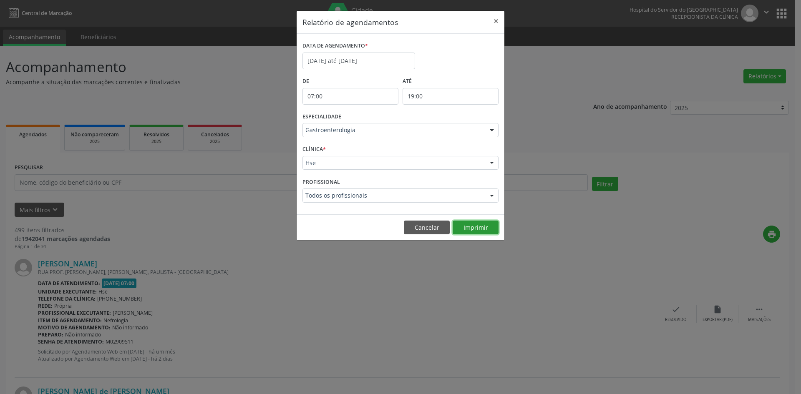
click at [476, 226] on button "Imprimir" at bounding box center [475, 228] width 46 height 14
click at [347, 60] on input "[DATE] até [DATE]" at bounding box center [358, 61] width 113 height 17
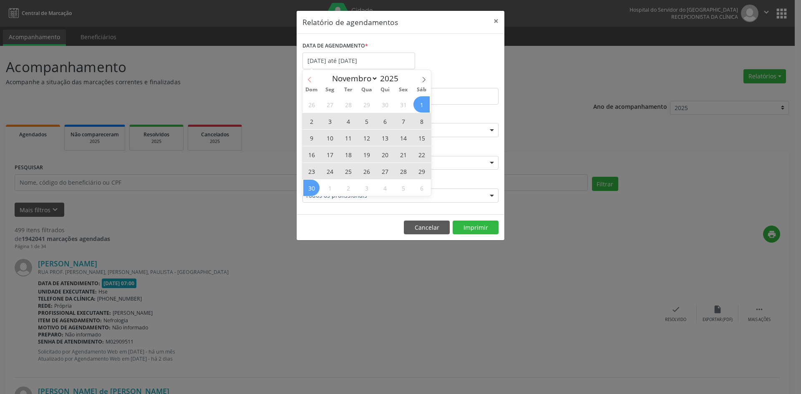
click at [310, 82] on icon at bounding box center [309, 79] width 3 height 5
select select "9"
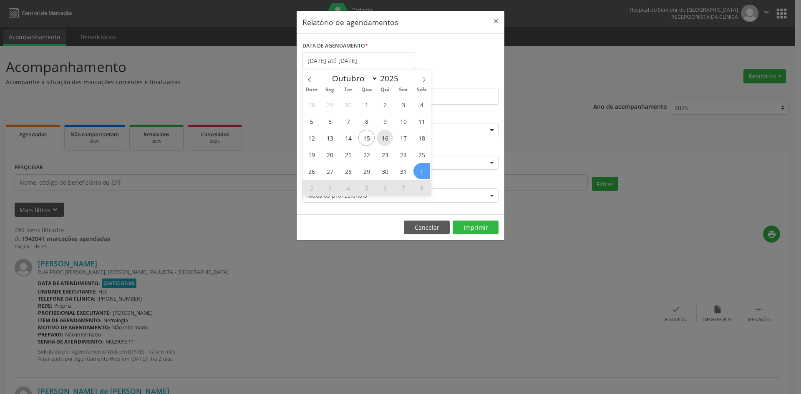
click at [387, 140] on span "16" at bounding box center [385, 138] width 16 height 16
type input "[DATE]"
click at [387, 140] on span "16" at bounding box center [385, 138] width 16 height 16
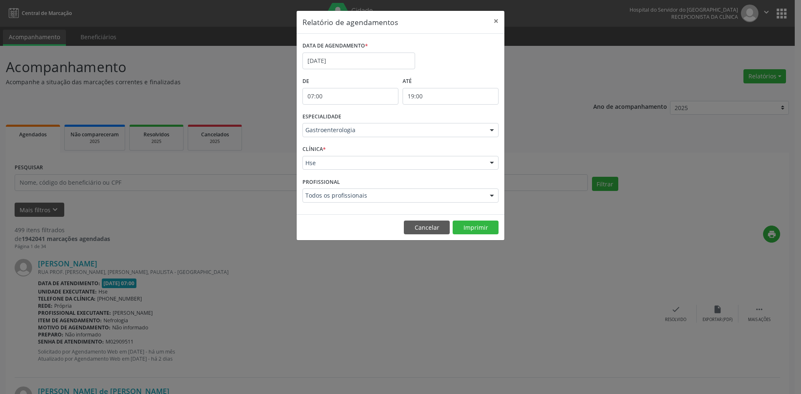
click at [493, 131] on div at bounding box center [491, 130] width 13 height 14
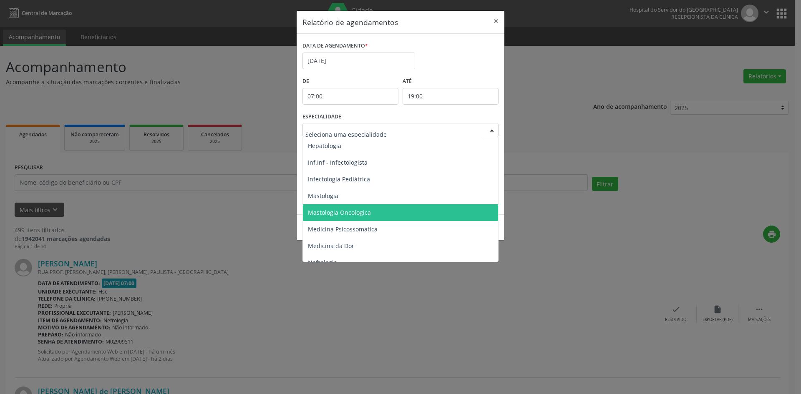
scroll to position [667, 0]
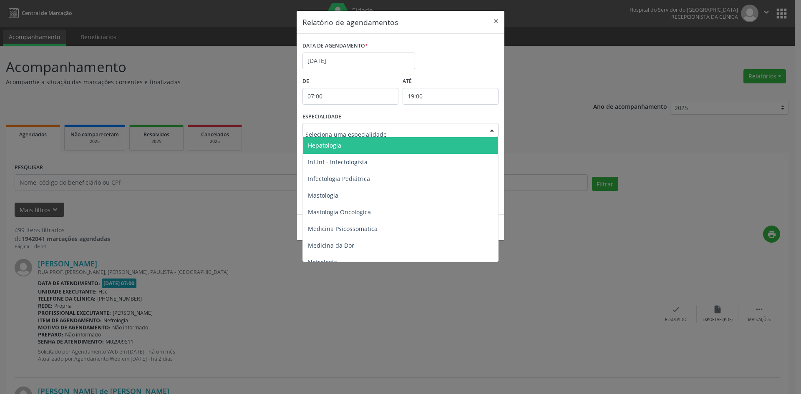
click at [332, 146] on span "Hepatologia" at bounding box center [324, 145] width 33 height 8
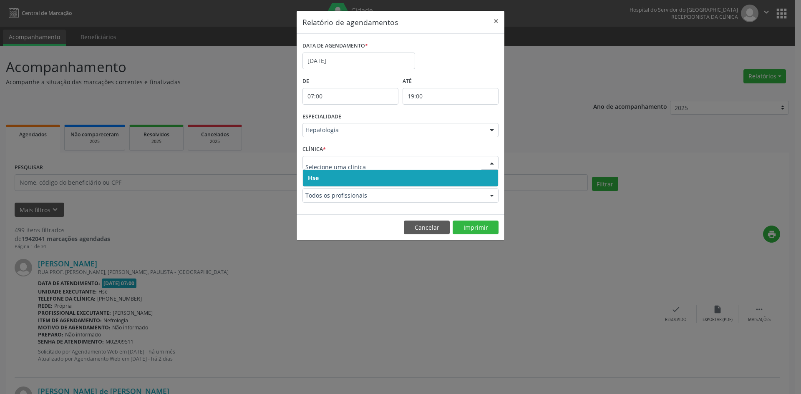
click at [315, 184] on span "Hse" at bounding box center [400, 178] width 195 height 17
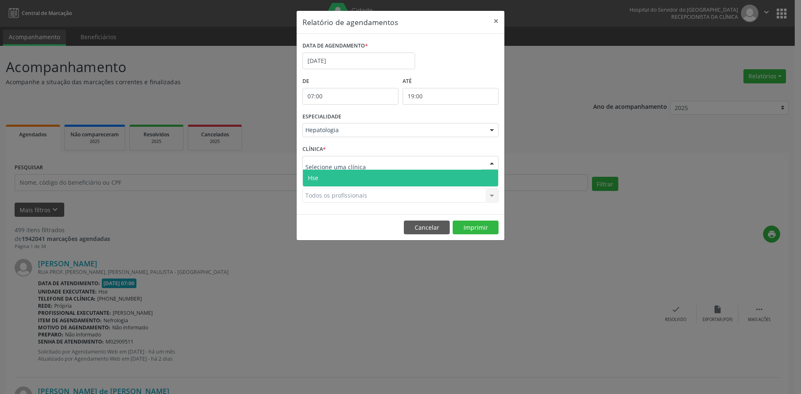
click at [315, 176] on span "Hse" at bounding box center [313, 178] width 10 height 8
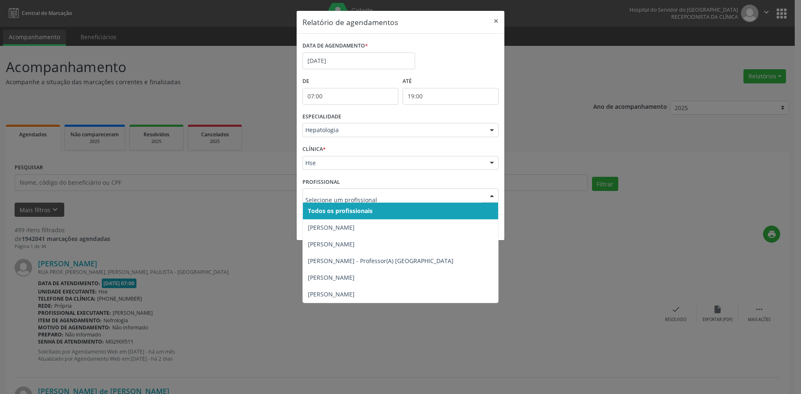
click at [328, 210] on span "Todos os profissionais" at bounding box center [340, 211] width 65 height 8
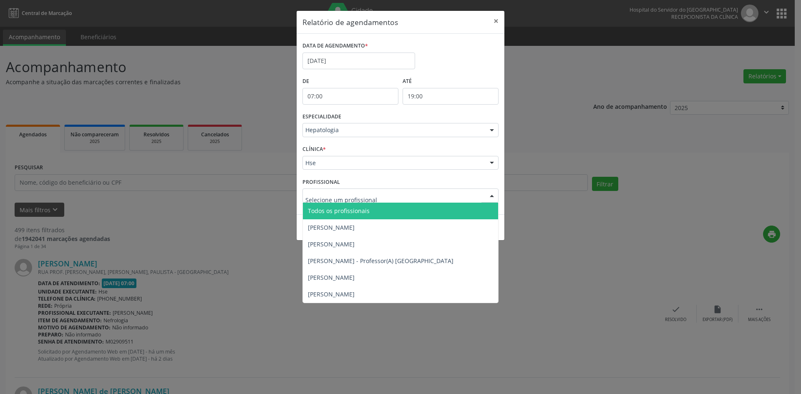
click at [331, 206] on span "Todos os profissionais" at bounding box center [400, 211] width 195 height 17
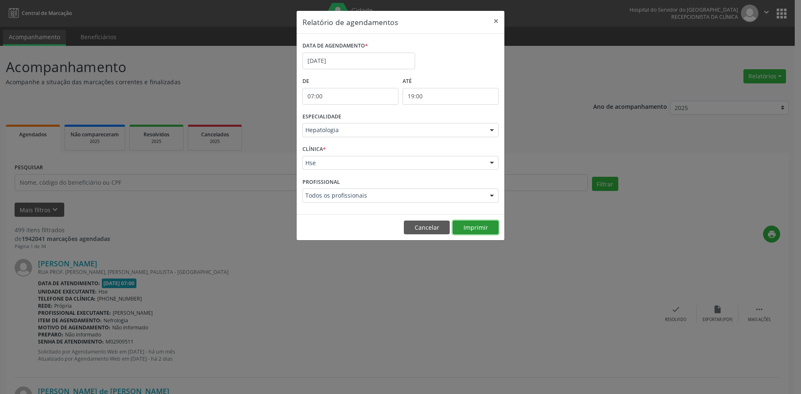
click at [480, 228] on button "Imprimir" at bounding box center [475, 228] width 46 height 14
click at [359, 61] on input "[DATE]" at bounding box center [358, 61] width 113 height 17
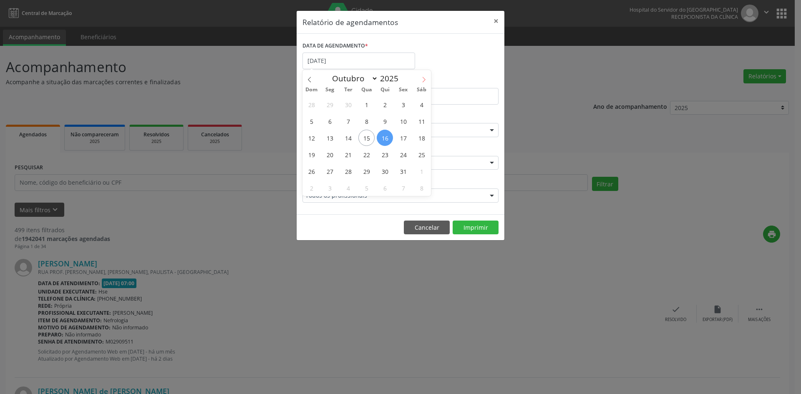
click at [423, 81] on icon at bounding box center [424, 80] width 6 height 6
select select "10"
click at [423, 103] on span "1" at bounding box center [421, 104] width 16 height 16
type input "[DATE]"
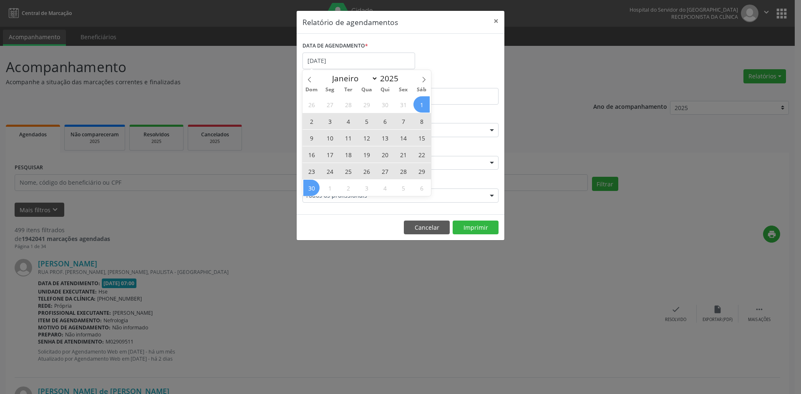
drag, startPoint x: 423, startPoint y: 103, endPoint x: 305, endPoint y: 184, distance: 143.2
click at [305, 184] on div "26 27 28 29 30 31 1 2 3 4 5 6 7 8 9 10 11 12 13 14 15 16 17 18 19 20 21 22 23 2…" at bounding box center [366, 146] width 128 height 100
click at [315, 185] on span "30" at bounding box center [311, 188] width 16 height 16
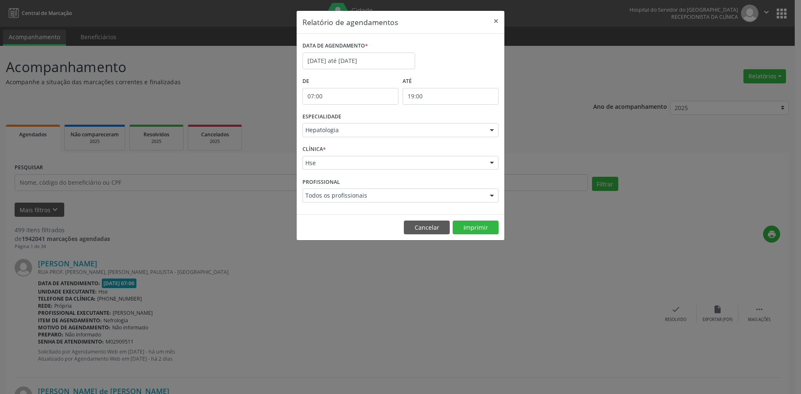
click at [492, 132] on div at bounding box center [491, 130] width 13 height 14
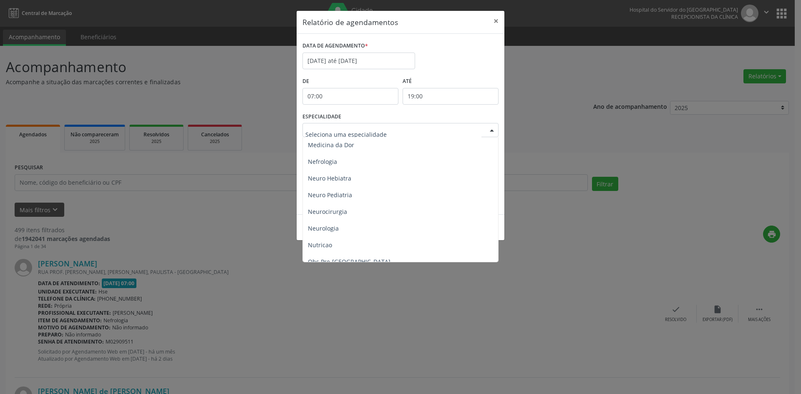
scroll to position [792, 0]
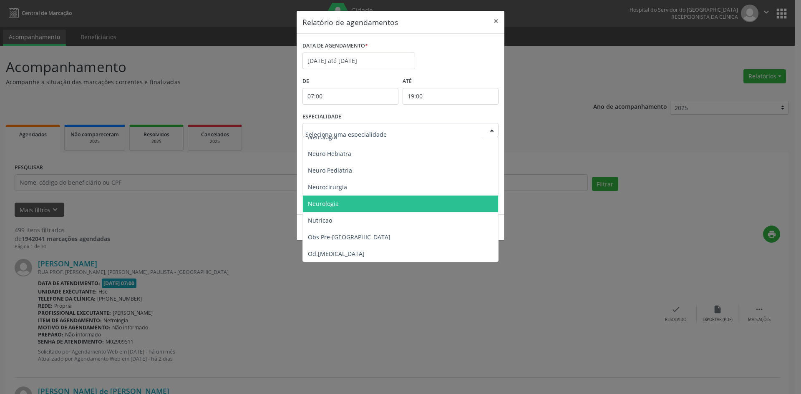
click at [326, 206] on span "Neurologia" at bounding box center [323, 204] width 31 height 8
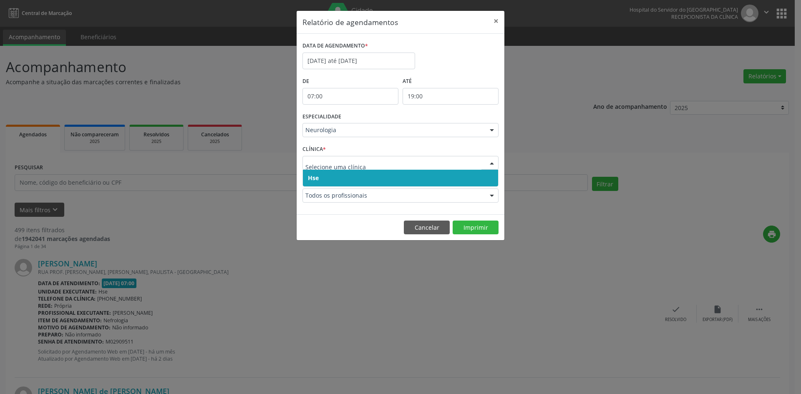
click at [314, 180] on span "Hse" at bounding box center [313, 178] width 11 height 8
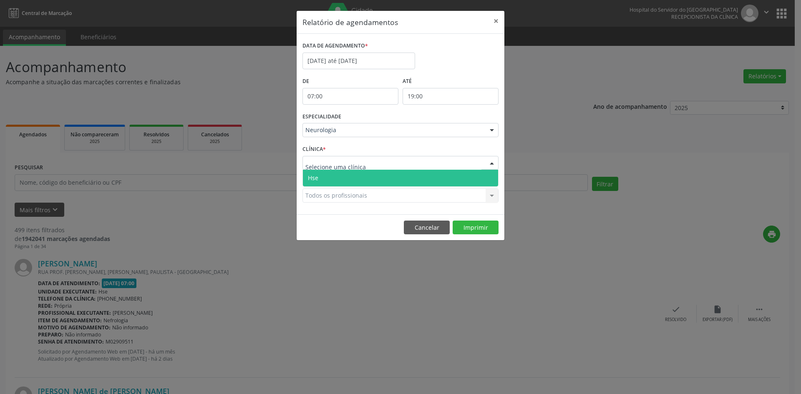
click at [315, 176] on span "Hse" at bounding box center [313, 178] width 10 height 8
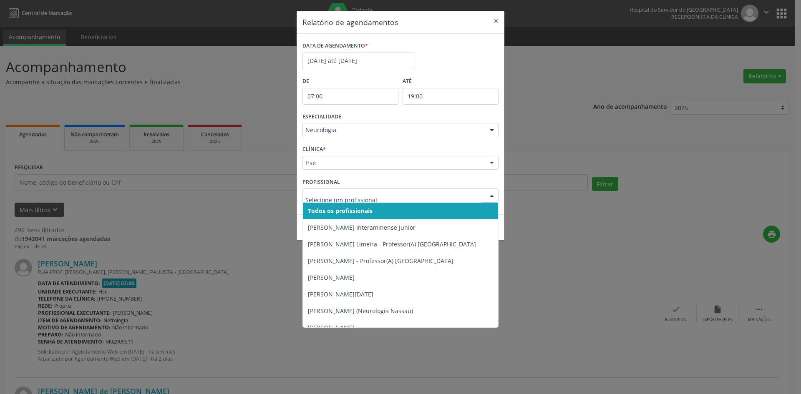
click at [329, 209] on span "Todos os profissionais" at bounding box center [340, 211] width 65 height 8
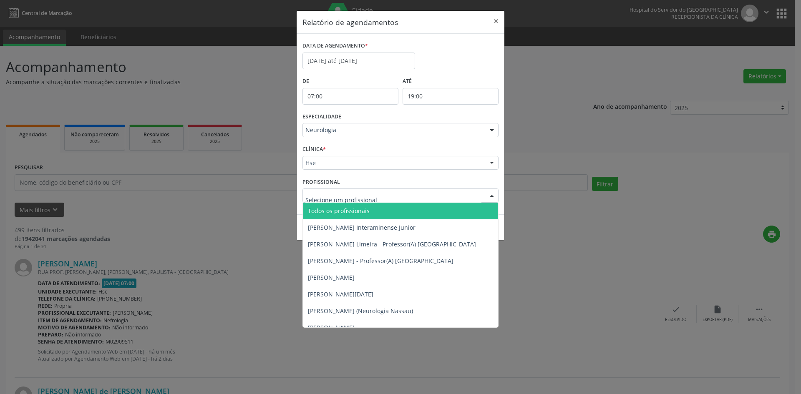
click at [334, 216] on span "Todos os profissionais" at bounding box center [400, 211] width 195 height 17
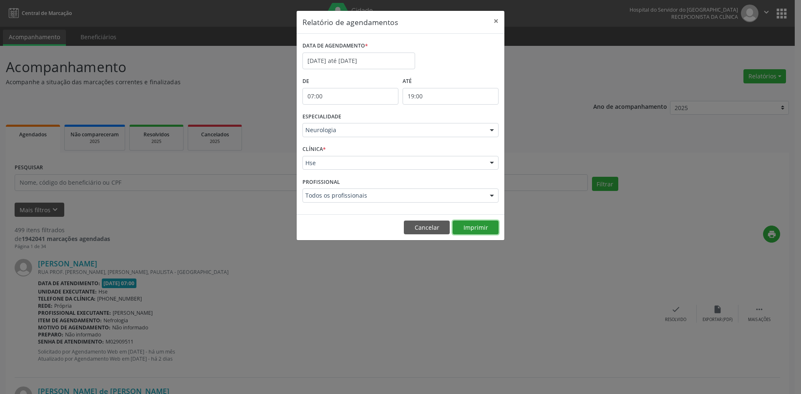
click at [480, 227] on button "Imprimir" at bounding box center [475, 228] width 46 height 14
click at [492, 132] on div at bounding box center [491, 130] width 13 height 14
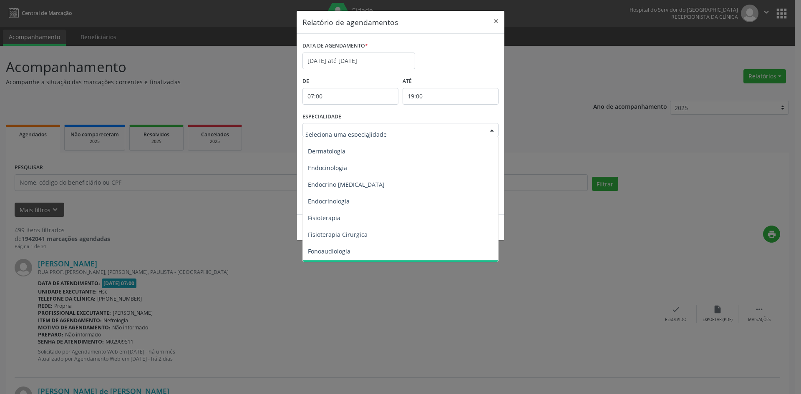
scroll to position [375, 0]
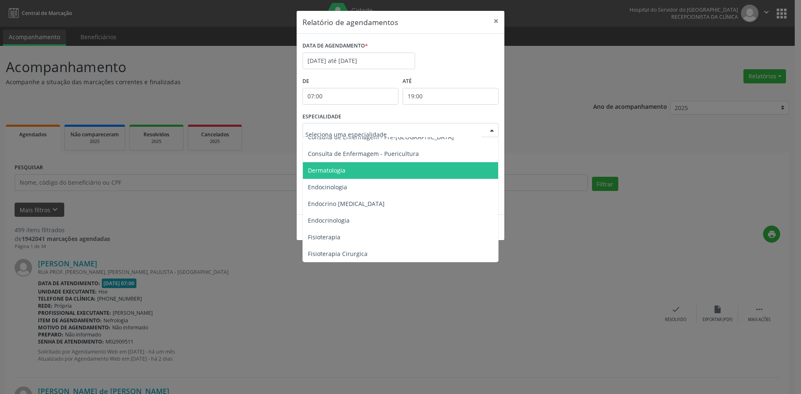
click at [320, 171] on span "Dermatologia" at bounding box center [327, 170] width 38 height 8
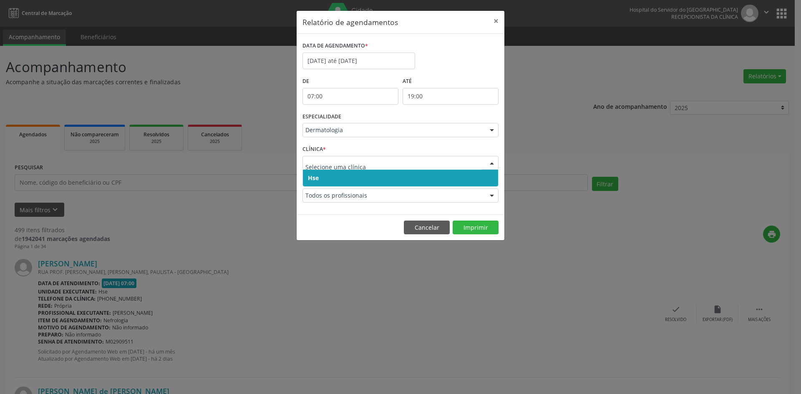
drag, startPoint x: 312, startPoint y: 180, endPoint x: 313, endPoint y: 168, distance: 12.1
click at [312, 179] on span "Hse" at bounding box center [313, 178] width 11 height 8
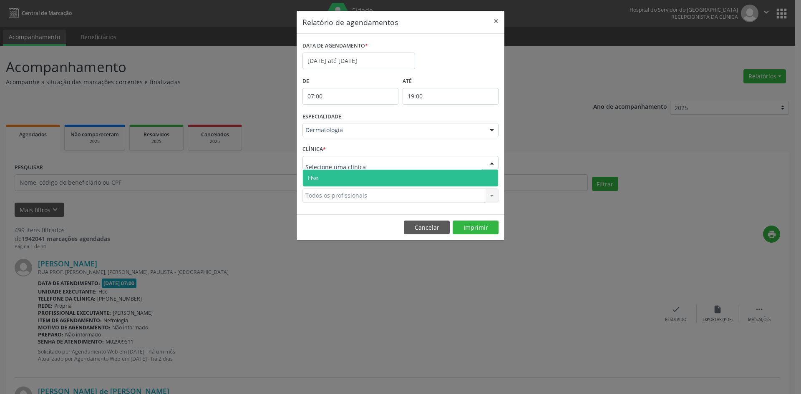
click at [318, 185] on span "Hse" at bounding box center [400, 178] width 195 height 17
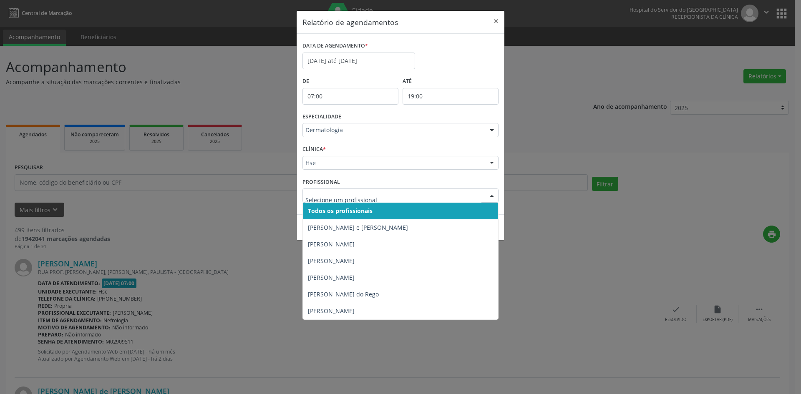
click at [330, 211] on span "Todos os profissionais" at bounding box center [340, 211] width 65 height 8
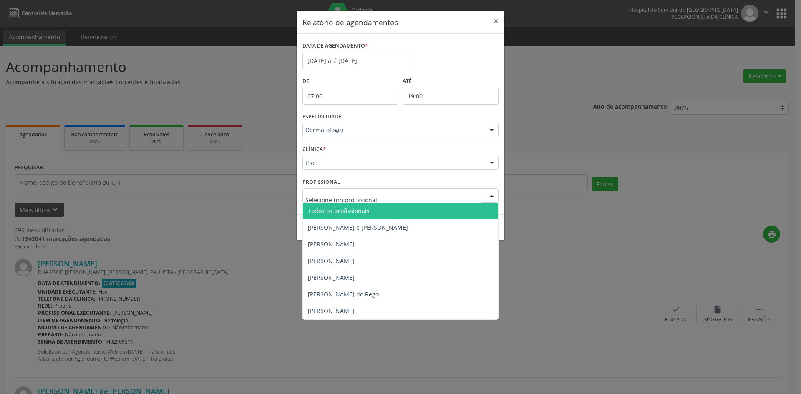
click at [332, 213] on span "Todos os profissionais" at bounding box center [339, 211] width 62 height 8
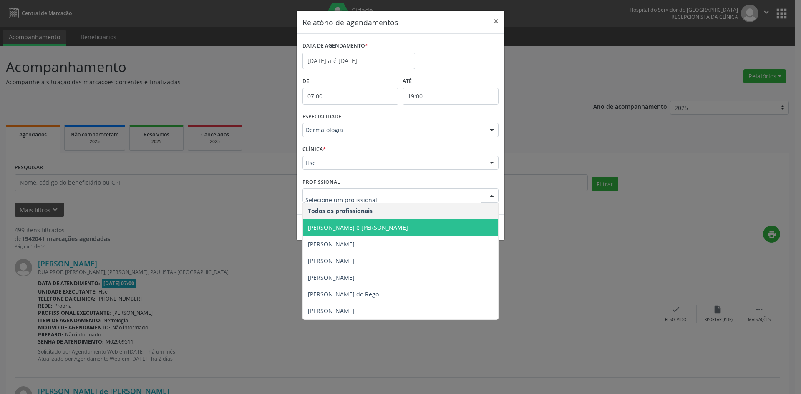
click at [326, 229] on span "[PERSON_NAME] e [PERSON_NAME]" at bounding box center [358, 228] width 100 height 8
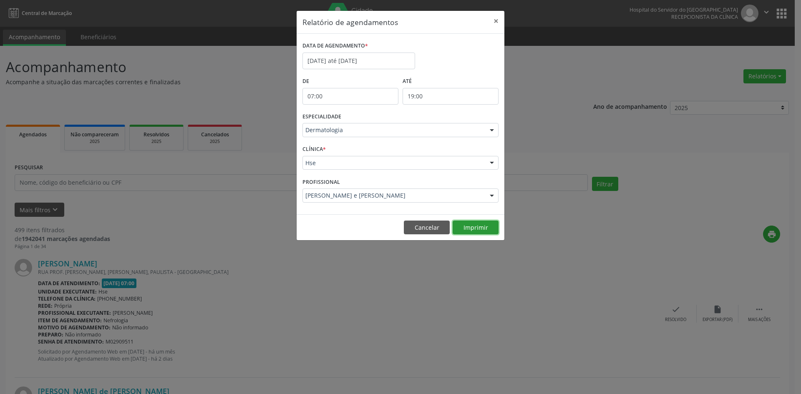
click at [476, 229] on button "Imprimir" at bounding box center [475, 228] width 46 height 14
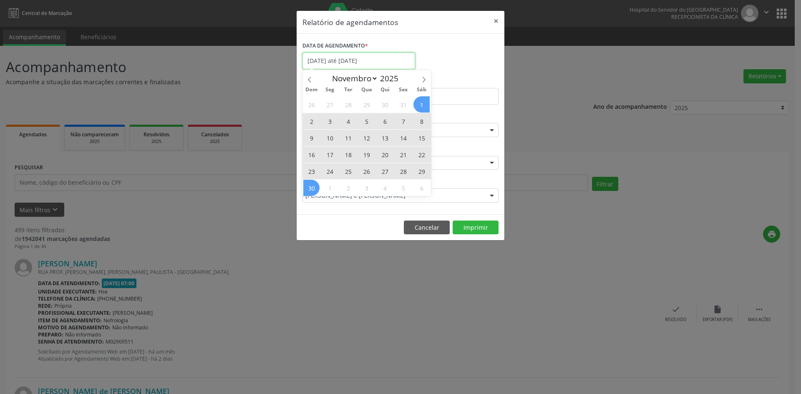
click at [354, 66] on input "[DATE] até [DATE]" at bounding box center [358, 61] width 113 height 17
click at [310, 78] on icon at bounding box center [309, 79] width 3 height 5
select select "9"
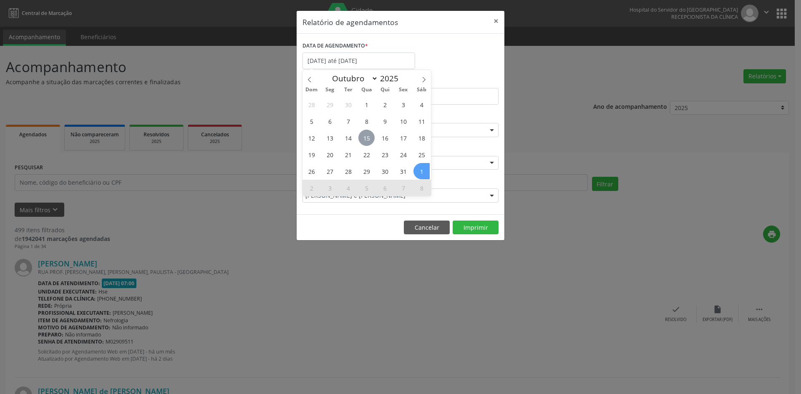
click at [366, 139] on span "15" at bounding box center [366, 138] width 16 height 16
type input "[DATE]"
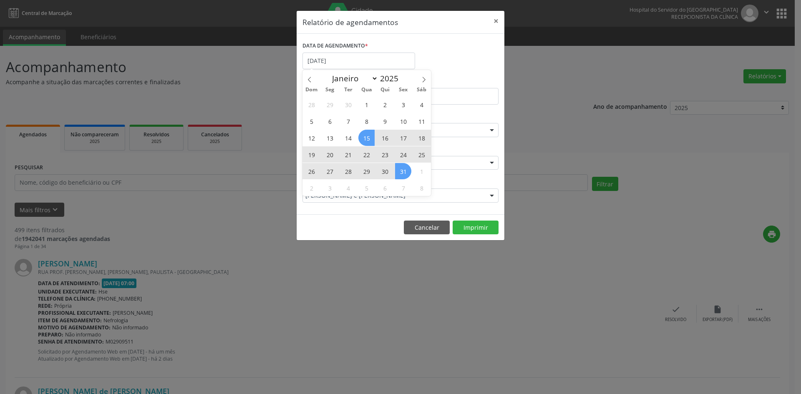
drag, startPoint x: 366, startPoint y: 139, endPoint x: 408, endPoint y: 172, distance: 53.5
click at [408, 172] on div "28 29 30 1 2 3 4 5 6 7 8 9 10 11 12 13 14 15 16 17 18 19 20 21 22 23 24 25 26 2…" at bounding box center [366, 146] width 128 height 100
click at [404, 171] on span "31" at bounding box center [403, 171] width 16 height 16
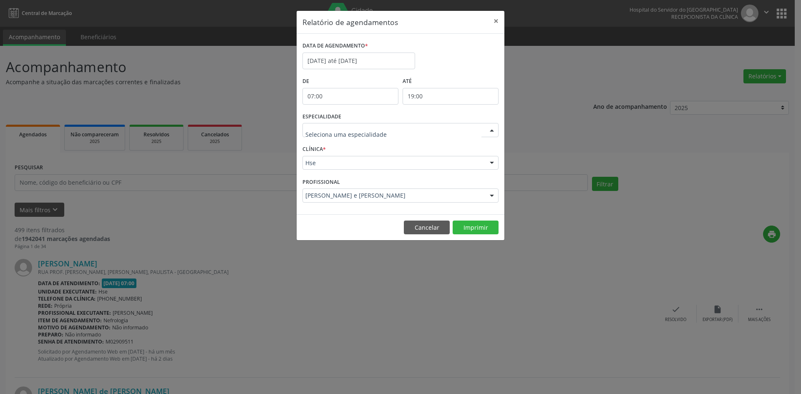
click at [491, 129] on div at bounding box center [491, 130] width 13 height 14
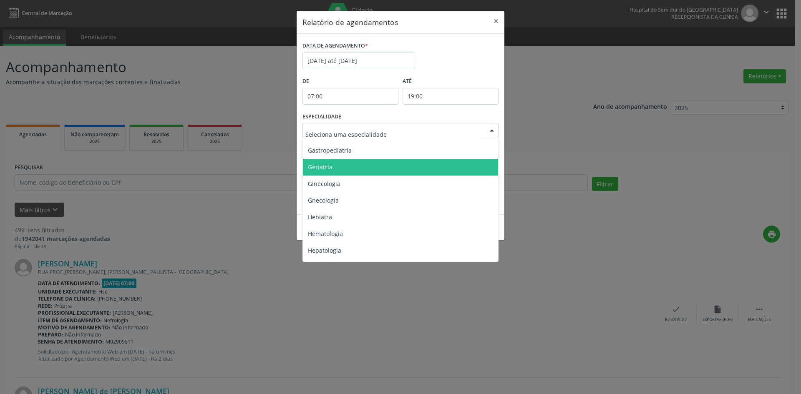
scroll to position [584, 0]
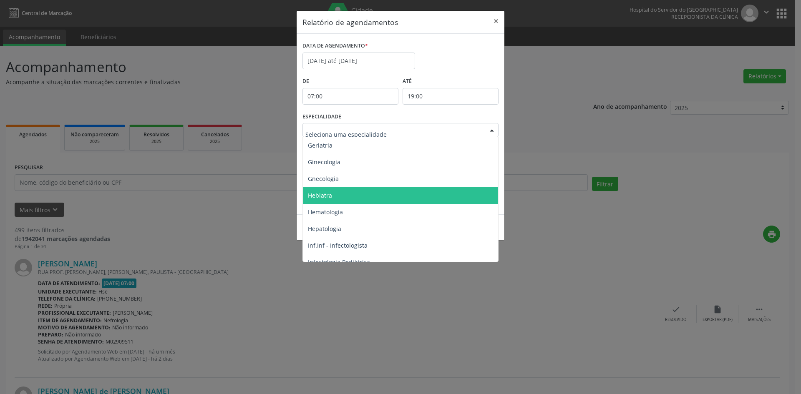
click at [319, 198] on span "Hebiatra" at bounding box center [320, 195] width 24 height 8
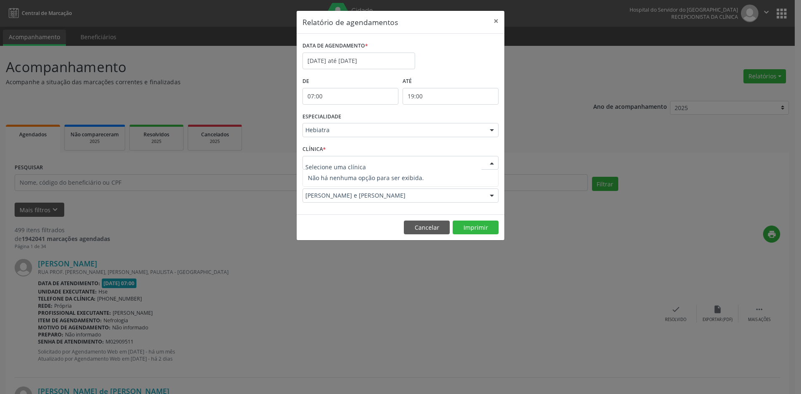
click at [313, 175] on span "Não há nenhuma opção para ser exibida." at bounding box center [400, 178] width 195 height 17
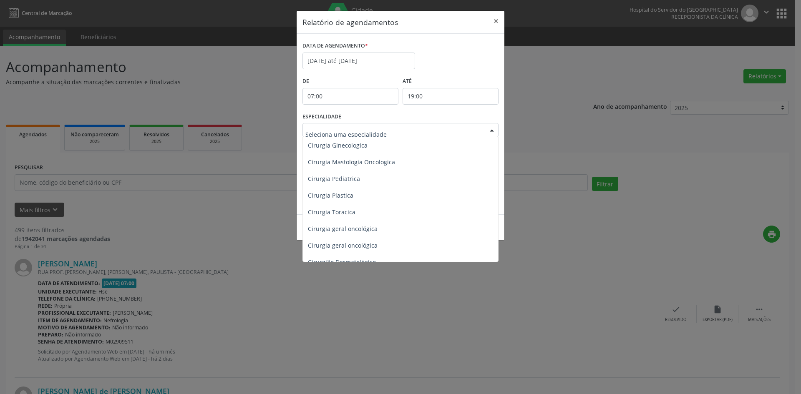
scroll to position [0, 0]
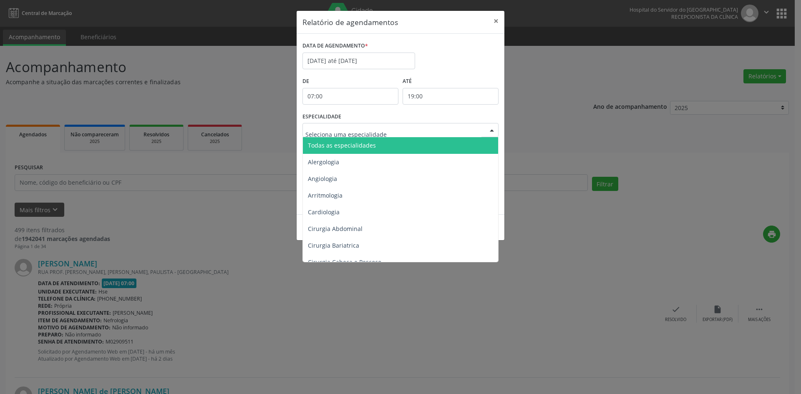
click at [332, 151] on span "Todas as especialidades" at bounding box center [401, 145] width 196 height 17
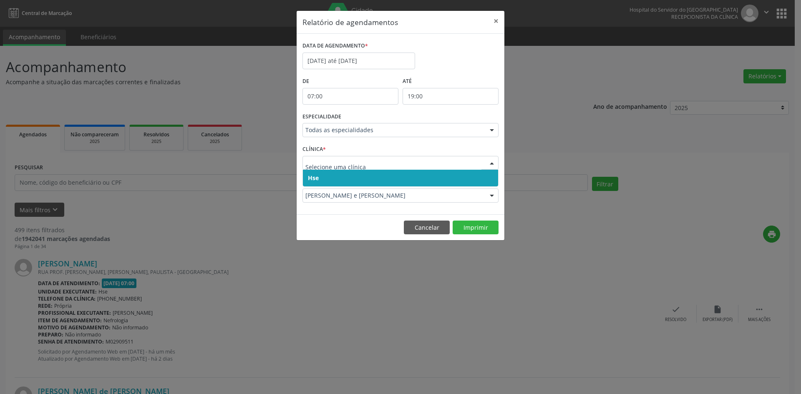
click at [314, 177] on span "Hse" at bounding box center [313, 178] width 11 height 8
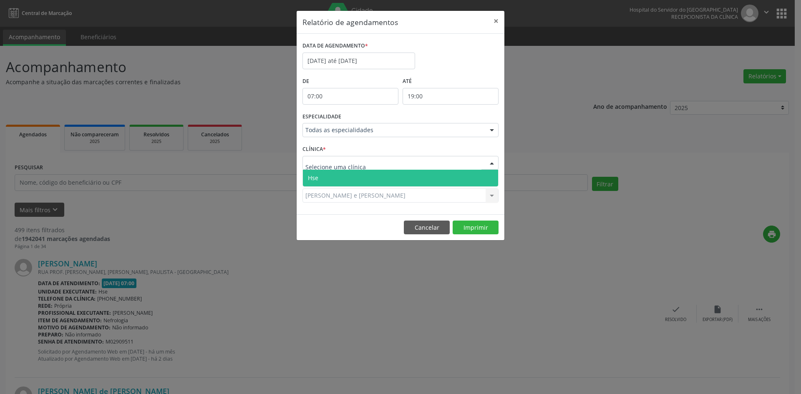
click at [317, 175] on span "Hse" at bounding box center [313, 178] width 10 height 8
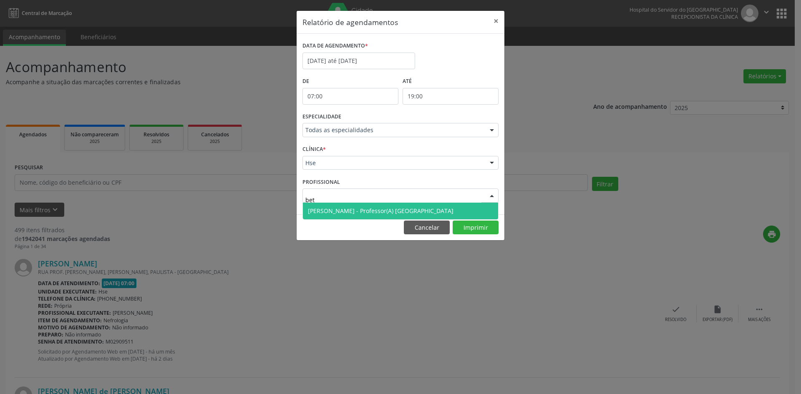
type input "beti"
click at [325, 213] on span "[PERSON_NAME] - Professor(A) [GEOGRAPHIC_DATA]" at bounding box center [381, 211] width 146 height 8
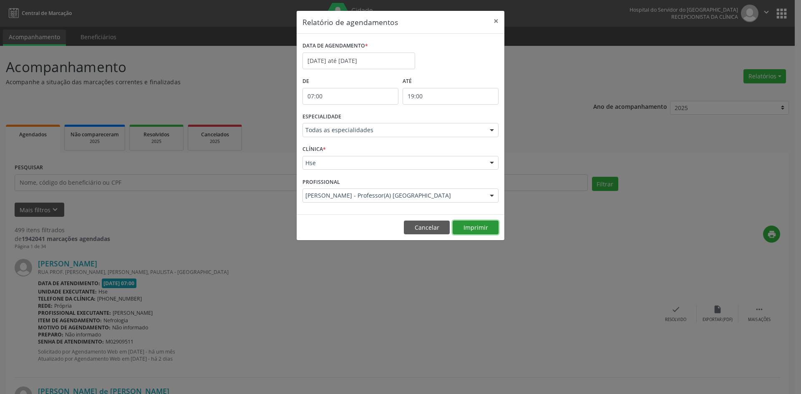
click at [475, 228] on button "Imprimir" at bounding box center [475, 228] width 46 height 14
click at [491, 196] on div at bounding box center [491, 196] width 13 height 14
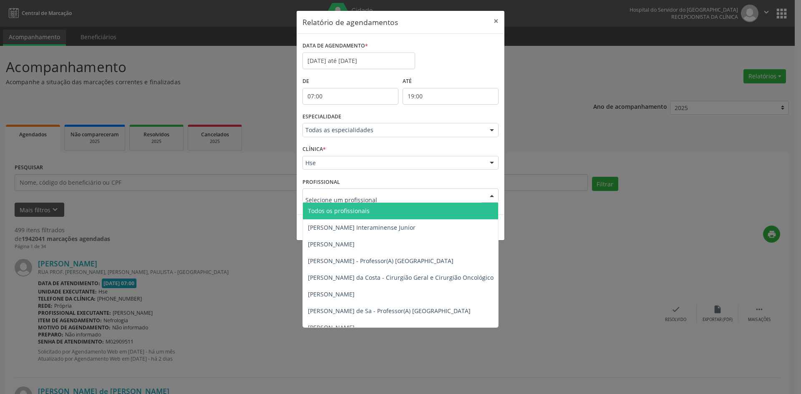
click at [330, 209] on span "Todos os profissionais" at bounding box center [339, 211] width 62 height 8
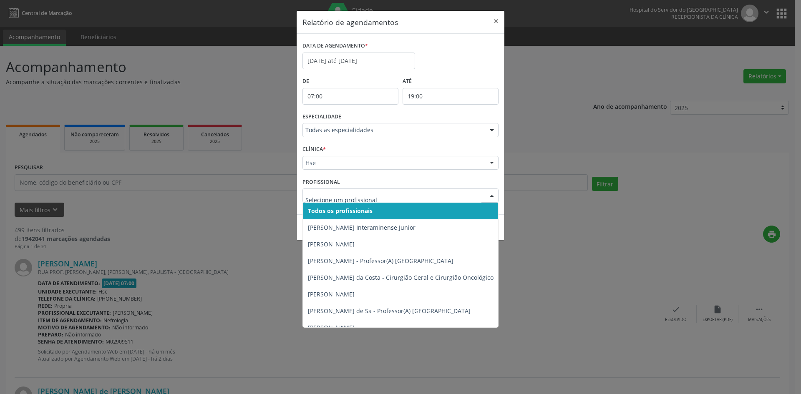
click at [356, 212] on span "Todos os profissionais" at bounding box center [340, 211] width 65 height 8
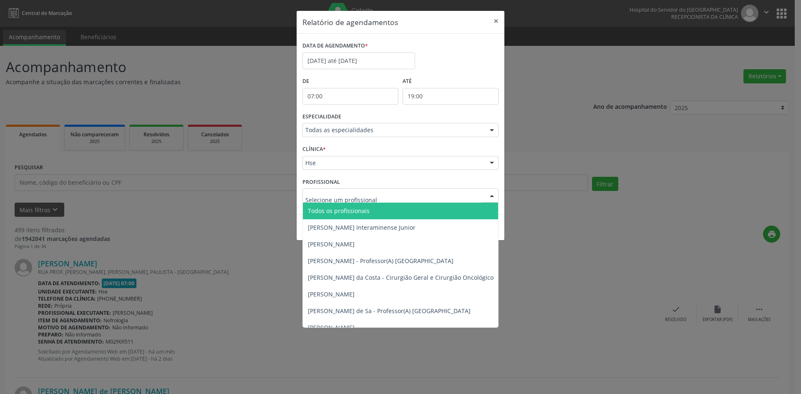
click at [333, 212] on span "Todos os profissionais" at bounding box center [339, 211] width 62 height 8
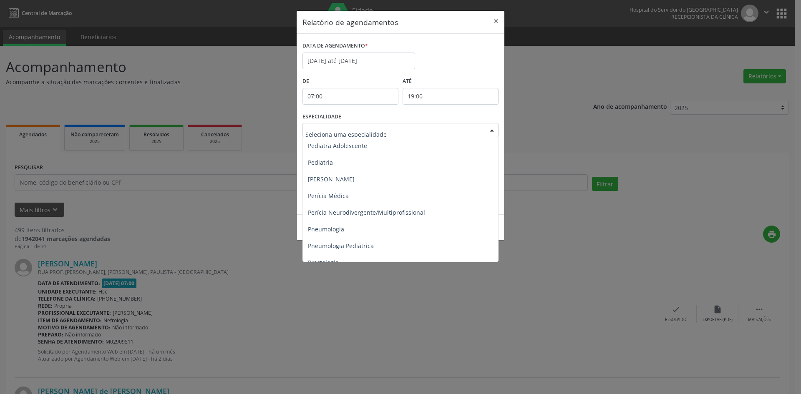
scroll to position [1293, 0]
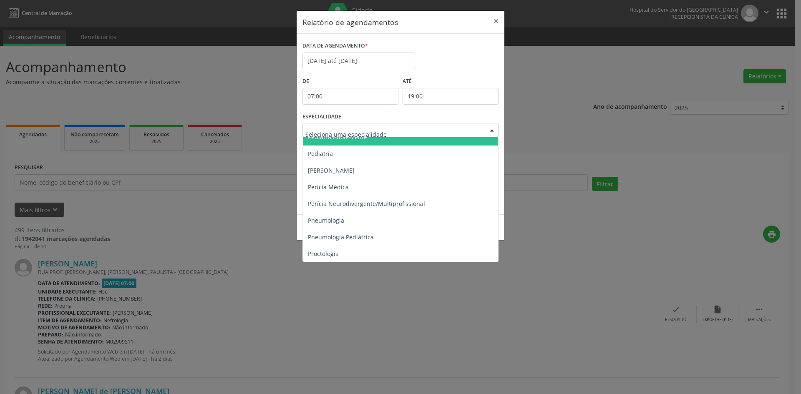
click at [312, 144] on span "Pediatra Adolescente" at bounding box center [401, 137] width 196 height 17
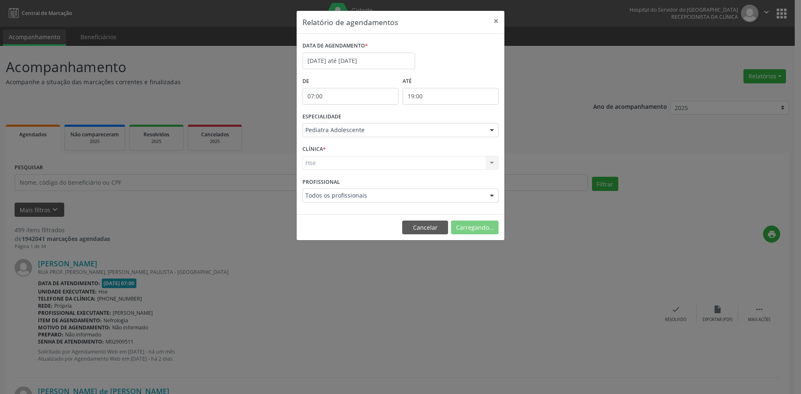
click at [312, 144] on form "DATA DE AGENDAMENTO * [DATE] até [DATE] De 07:00 ATÉ 19:00 ESPECIALIDADE Pediat…" at bounding box center [400, 124] width 196 height 169
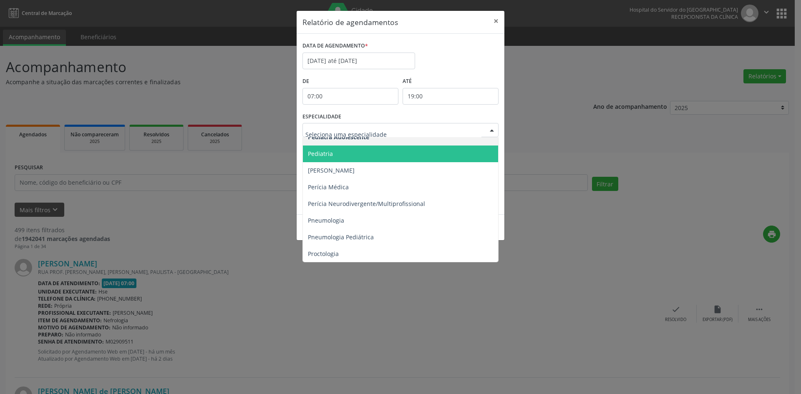
click at [324, 155] on span "Pediatria" at bounding box center [320, 154] width 25 height 8
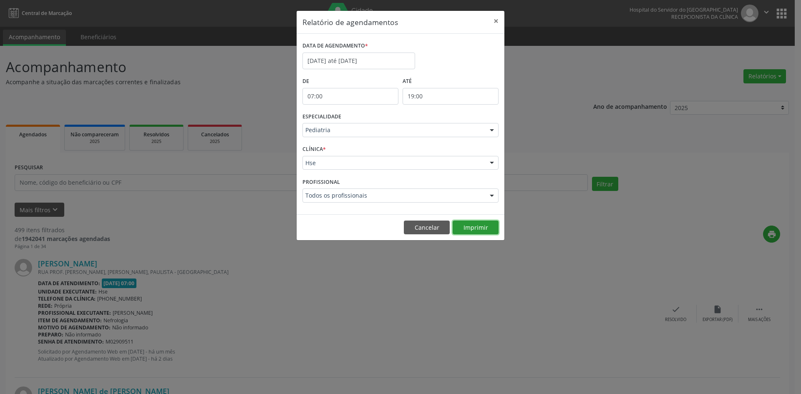
click at [478, 227] on button "Imprimir" at bounding box center [475, 228] width 46 height 14
